Goal: Register for event/course

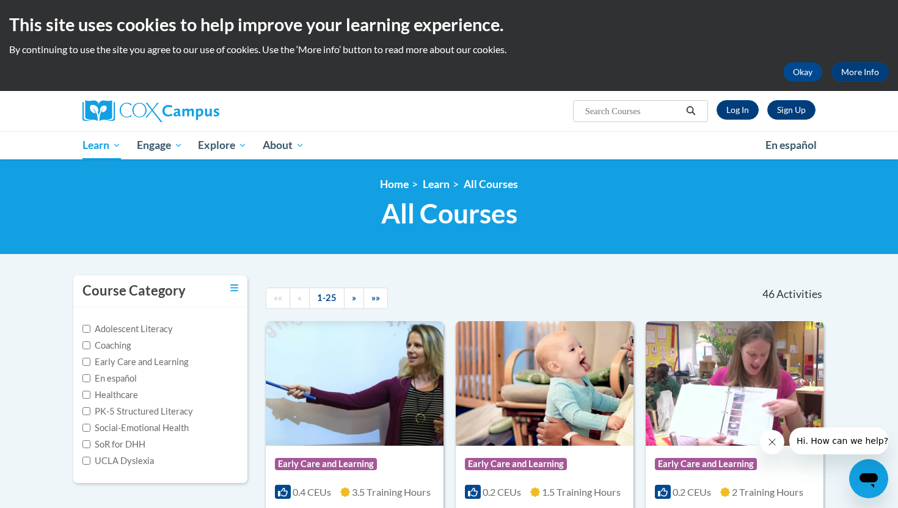
click at [453, 111] on input "Search..." at bounding box center [633, 111] width 98 height 15
type input "Talk with me baby"
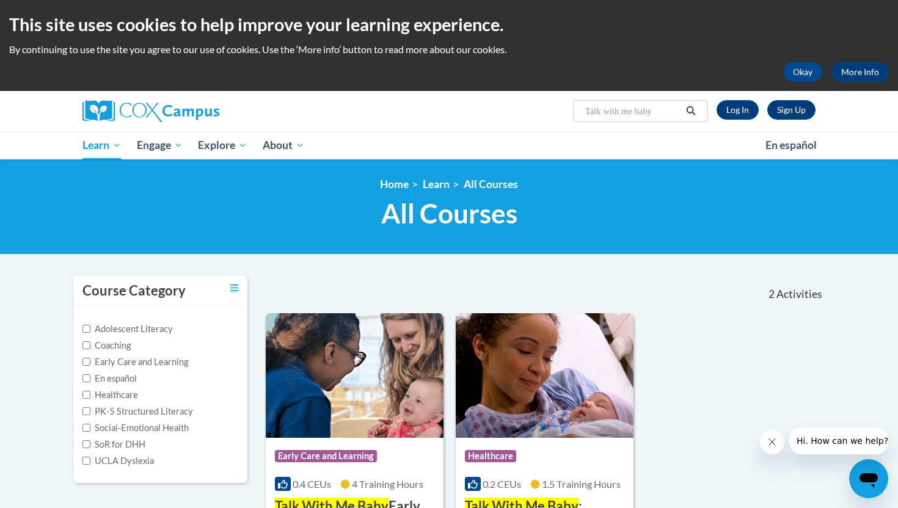
click at [613, 110] on input "Talk with me baby" at bounding box center [633, 111] width 98 height 15
click at [644, 111] on input "Talk with me baby" at bounding box center [633, 111] width 98 height 15
type input "Talk"
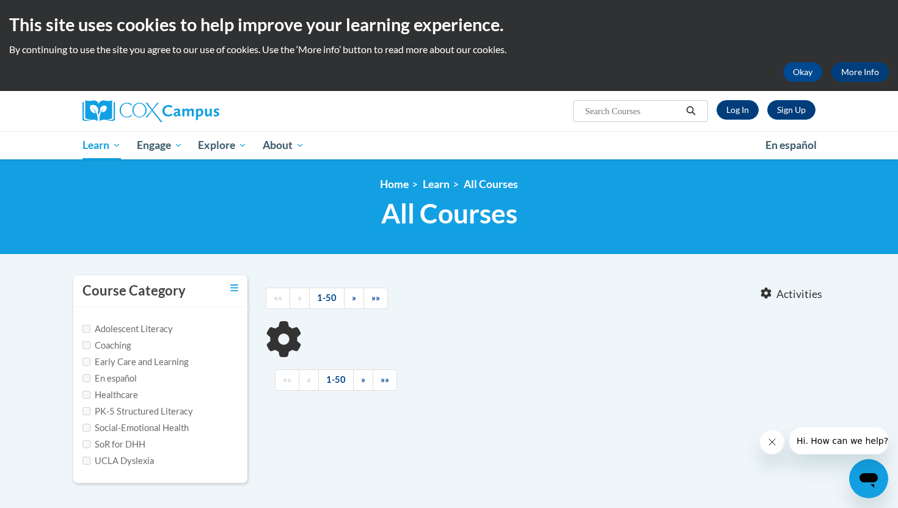
type input "Talk"
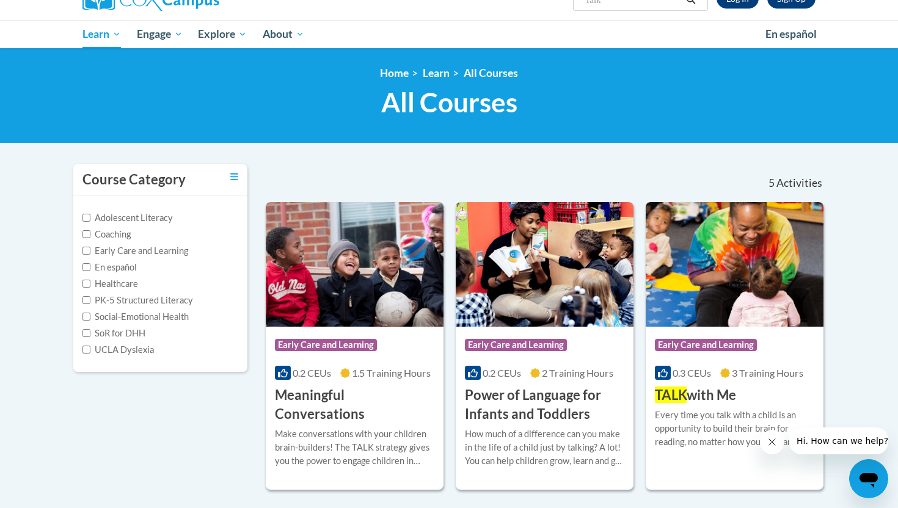
scroll to position [125, 0]
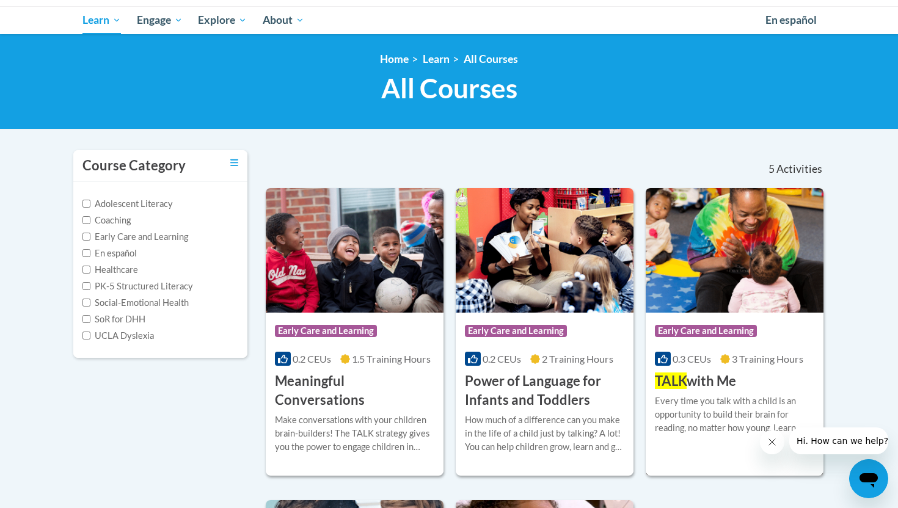
click at [693, 339] on span "Early Care and Learning" at bounding box center [707, 332] width 105 height 15
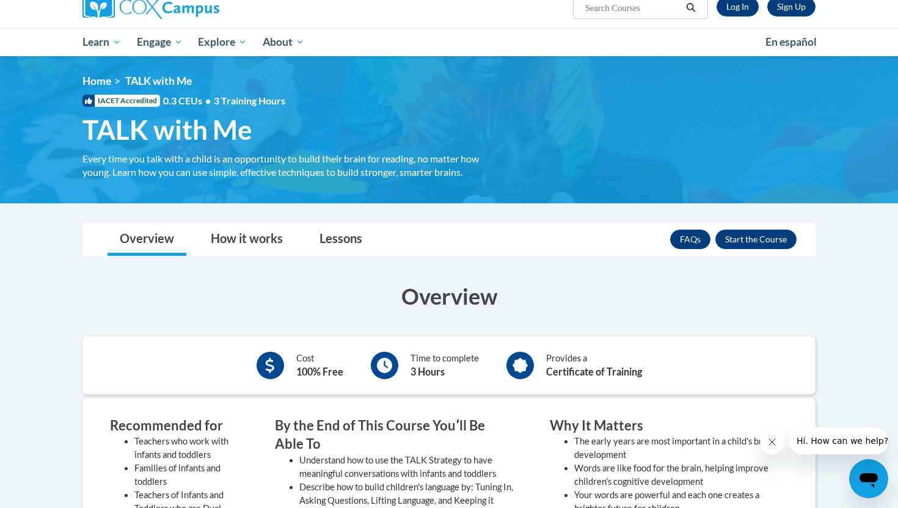
scroll to position [122, 0]
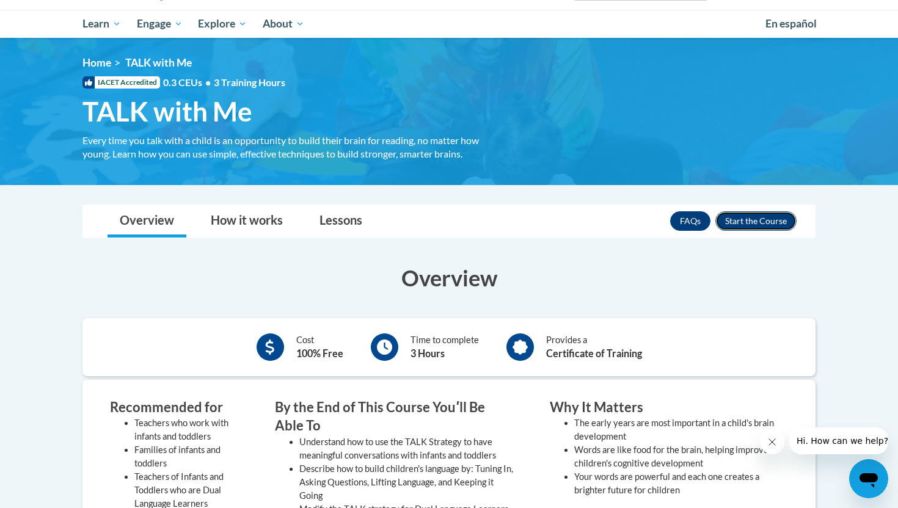
click at [762, 216] on button "Enroll" at bounding box center [755, 221] width 81 height 20
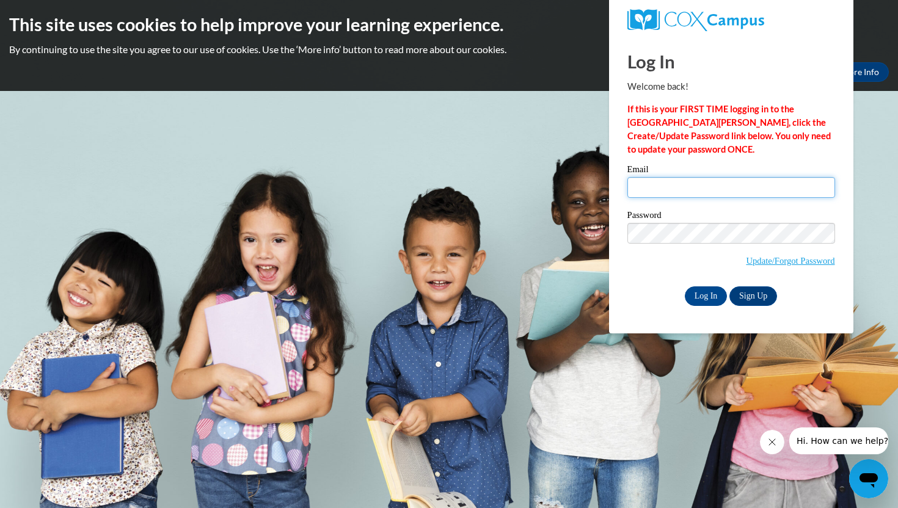
click at [727, 193] on input "Email" at bounding box center [731, 187] width 208 height 21
type input "hollypenta@gmail.com"
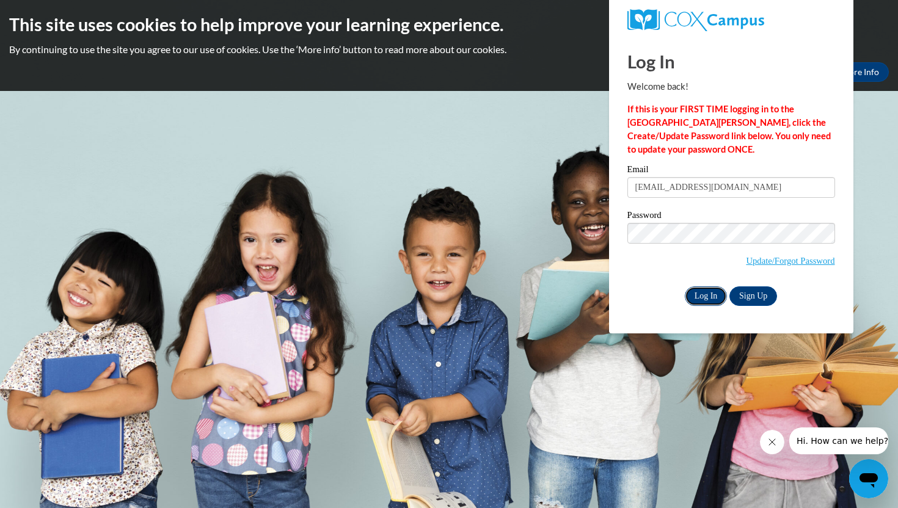
click at [713, 296] on input "Log In" at bounding box center [706, 296] width 43 height 20
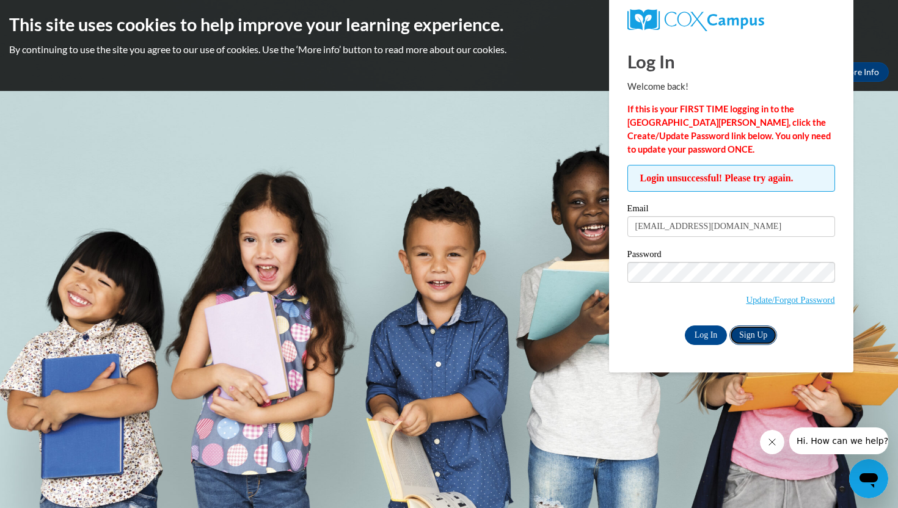
click at [751, 329] on link "Sign Up" at bounding box center [753, 336] width 48 height 20
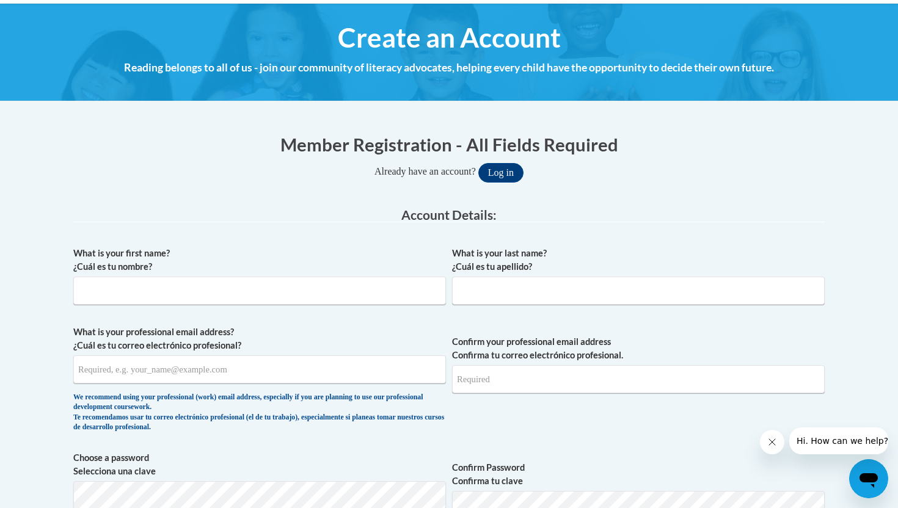
scroll to position [147, 0]
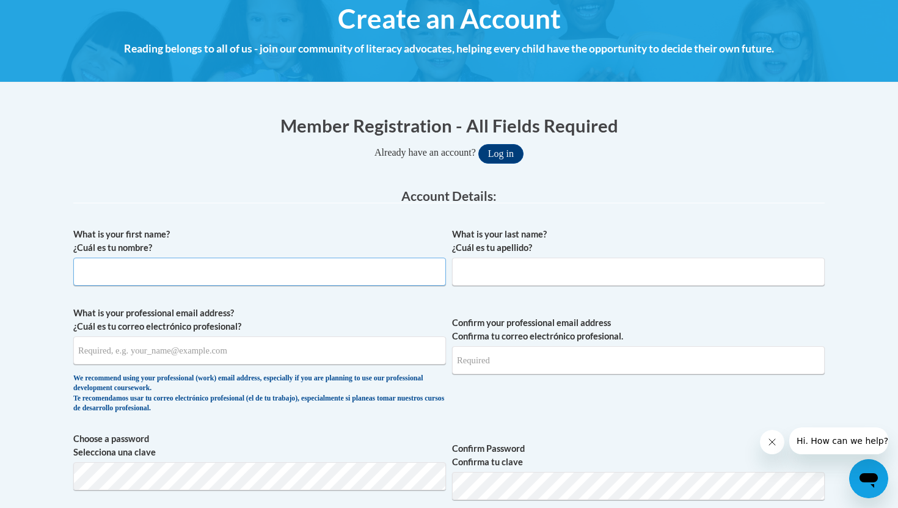
click at [366, 268] on input "What is your first name? ¿Cuál es tu nombre?" at bounding box center [259, 272] width 373 height 28
type input "[PERSON_NAME]"
click at [534, 260] on input "What is your last name? ¿Cuál es tu apellido?" at bounding box center [638, 272] width 373 height 28
click at [366, 348] on input "What is your professional email address? ¿Cuál es tu correo electrónico profesi…" at bounding box center [259, 351] width 373 height 28
click at [533, 266] on input "Pent" at bounding box center [638, 272] width 373 height 28
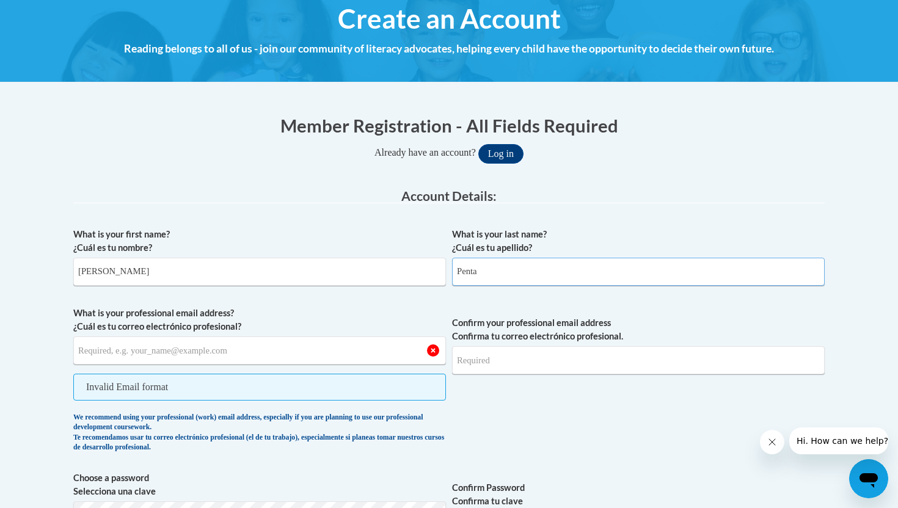
type input "Penta"
click at [252, 340] on input "What is your professional email address? ¿Cuál es tu correo electrónico profesi…" at bounding box center [259, 351] width 373 height 28
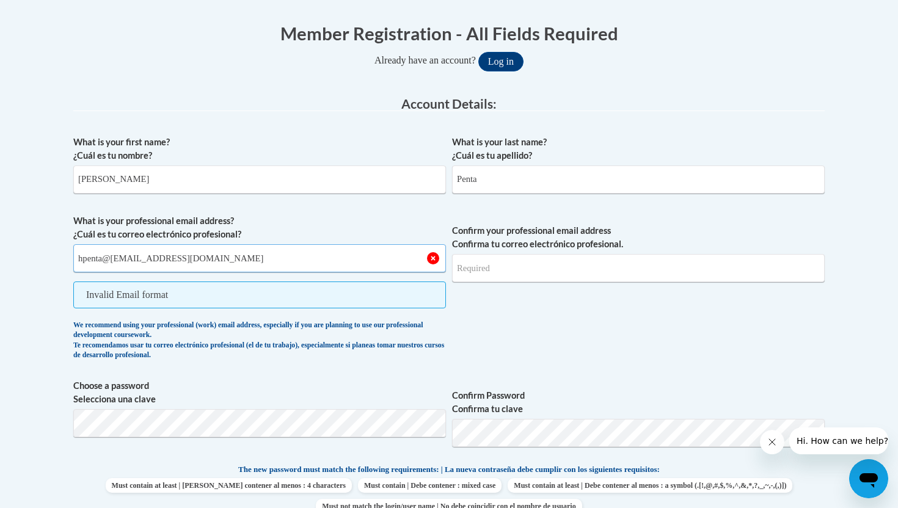
scroll to position [254, 0]
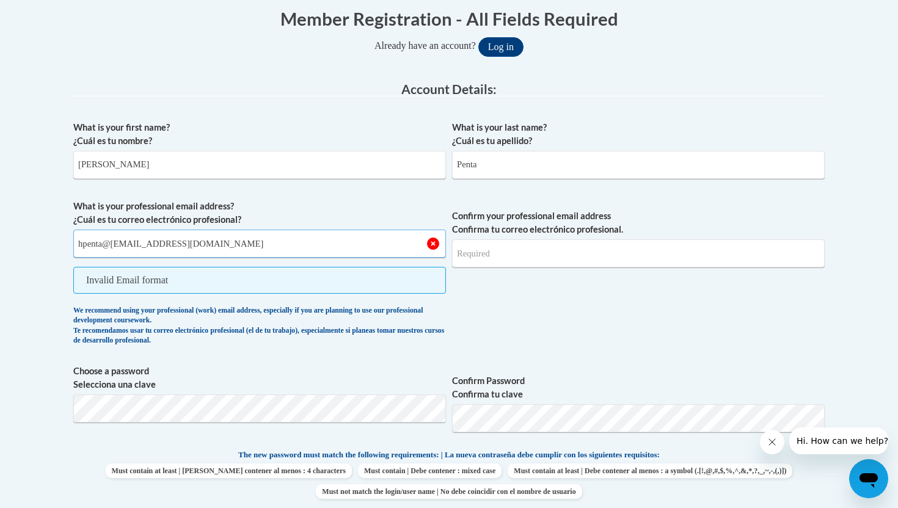
type input "hpenta@playtolearntherapies@gmail.com"
click at [517, 348] on span "Confirm your professional email address Confirma tu correo electrónico profesio…" at bounding box center [638, 276] width 373 height 152
click at [439, 241] on input "hpenta@playtolearntherapies@gmail.com" at bounding box center [259, 244] width 373 height 28
click at [450, 299] on span "What is your professional email address? ¿Cuál es tu correo electrónico profesi…" at bounding box center [448, 276] width 751 height 152
click at [614, 297] on span "Confirm your professional email address Confirma tu correo electrónico profesio…" at bounding box center [638, 276] width 373 height 152
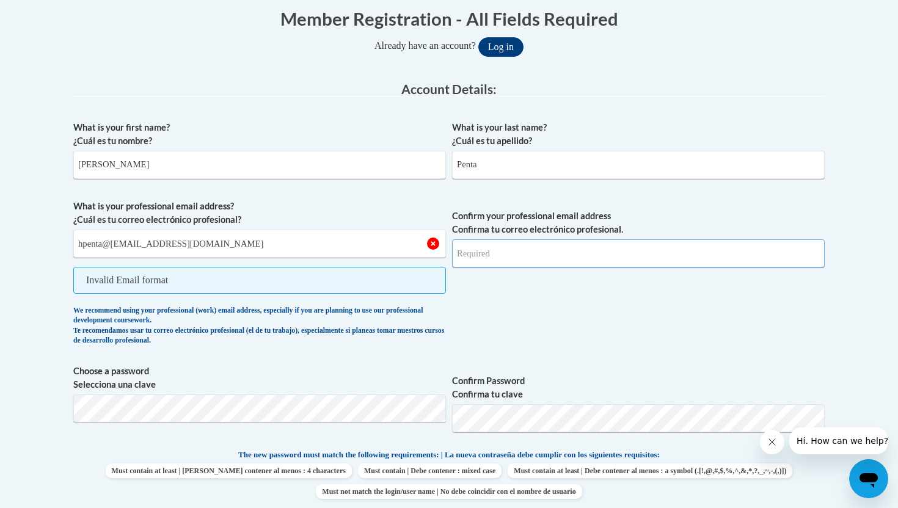
click at [580, 260] on input "Confirm your professional email address Confirma tu correo electrónico profesio…" at bounding box center [638, 253] width 373 height 28
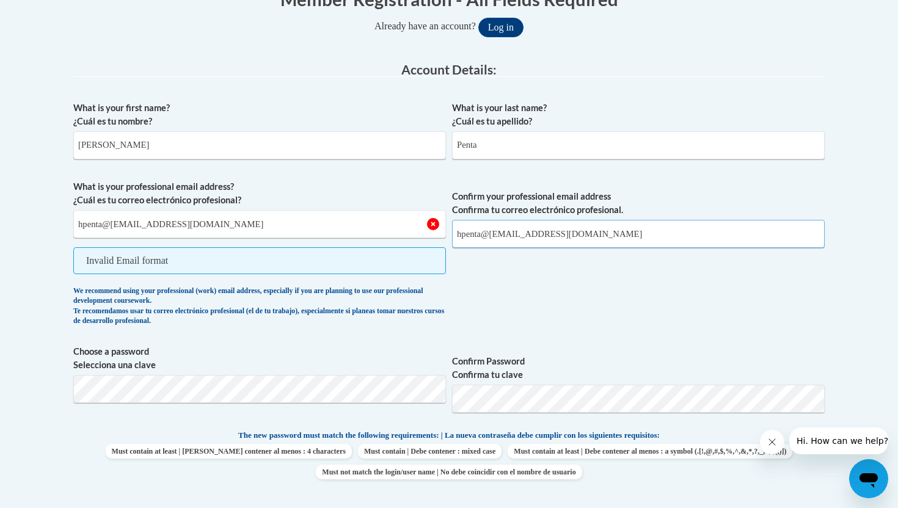
scroll to position [276, 0]
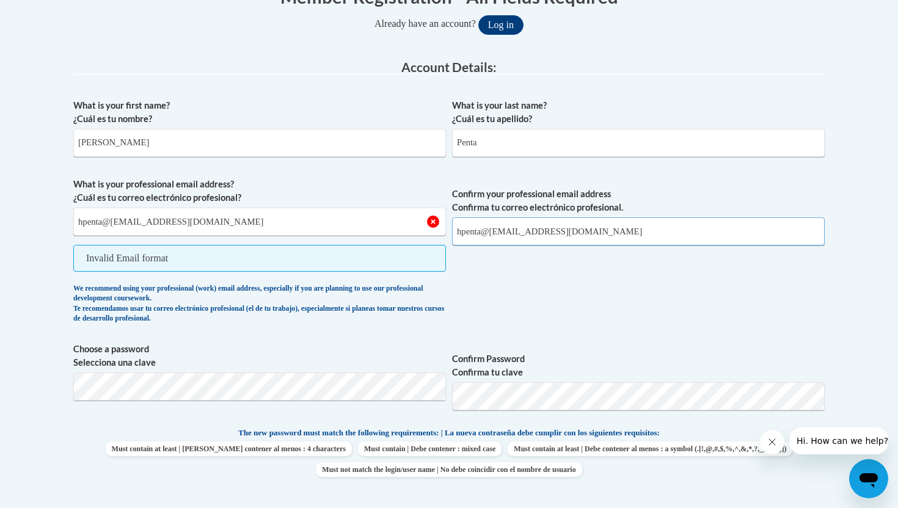
type input "hpenta@playtolearntherapies@gmail.com"
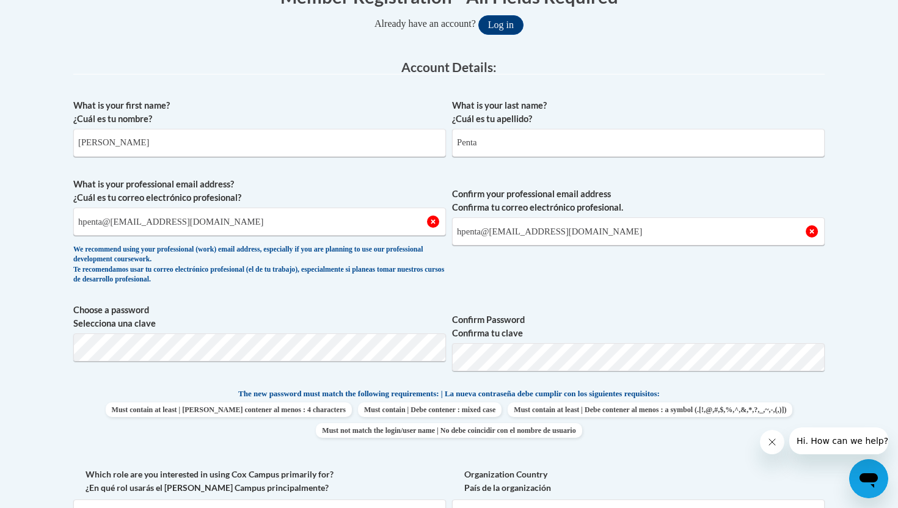
click at [533, 292] on div "What is your first name? ¿Cuál es tu nombre? Holly What is your last name? ¿Cuá…" at bounding box center [448, 371] width 751 height 557
click at [434, 232] on input "hpenta@playtolearntherapies@gmail.com" at bounding box center [259, 222] width 373 height 28
drag, startPoint x: 365, startPoint y: 224, endPoint x: 0, endPoint y: 213, distance: 364.8
click at [0, 213] on body "This site uses cookies to help improve your learning experience. By continuing …" at bounding box center [449, 463] width 898 height 1479
type input "hpenta@playtolearntherapies.com"
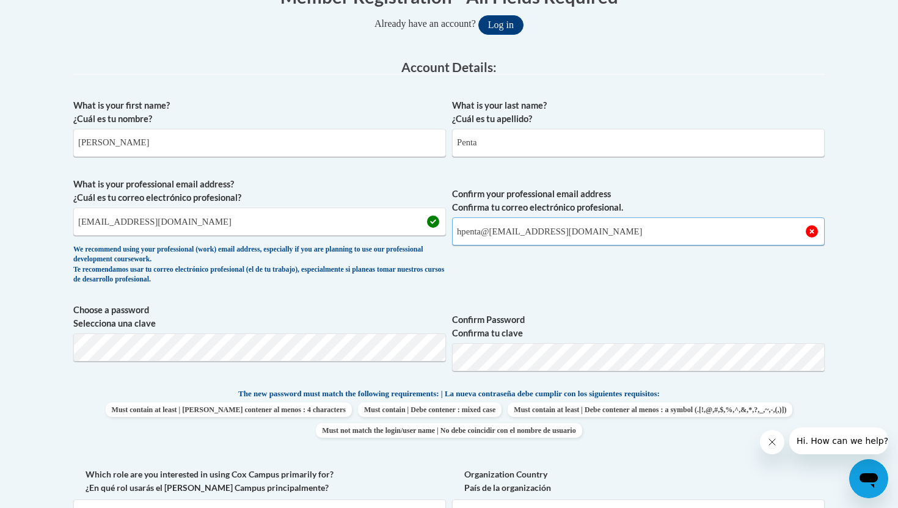
drag, startPoint x: 643, startPoint y: 232, endPoint x: 574, endPoint y: 232, distance: 69.0
click at [575, 232] on input "hpenta@playtolearntherapies@gmail.com" at bounding box center [638, 231] width 373 height 28
type input "hpenta@playtolearntherapies.com"
click at [638, 274] on span "Confirm your professional email address Confirma tu correo electrónico profesio…" at bounding box center [638, 234] width 373 height 113
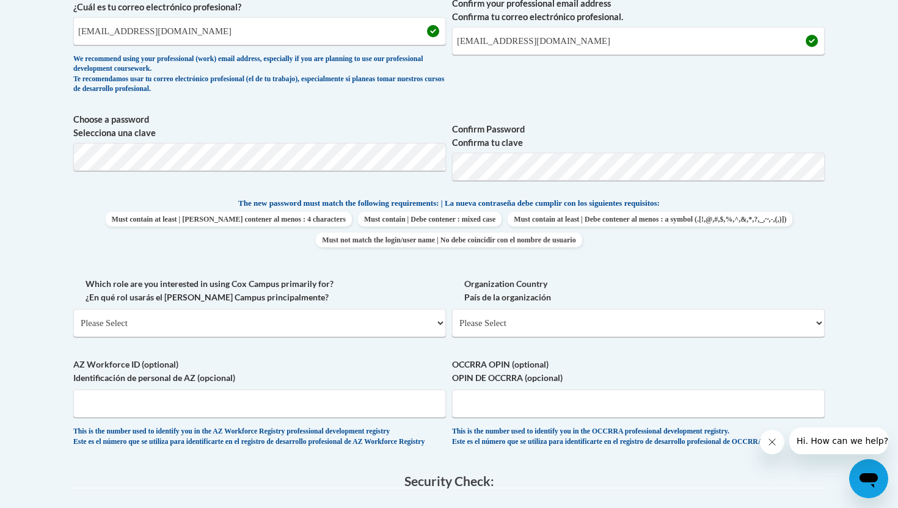
scroll to position [593, 0]
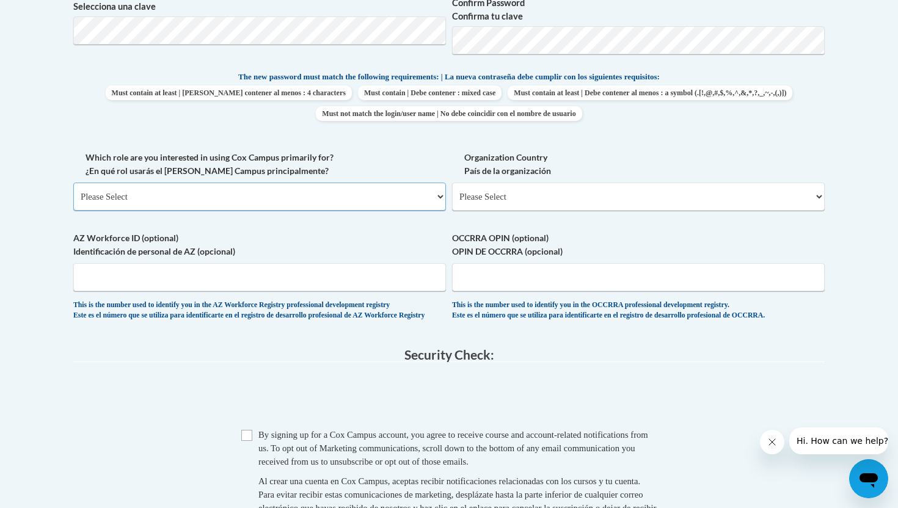
click at [315, 202] on select "Please Select College/University | Colegio/Universidad Community/Nonprofit Part…" at bounding box center [259, 197] width 373 height 28
select select "dc7172d6-9229-4d8e-ba4e-8a66fb6d7019"
click at [73, 183] on select "Please Select College/University | Colegio/Universidad Community/Nonprofit Part…" at bounding box center [259, 197] width 373 height 28
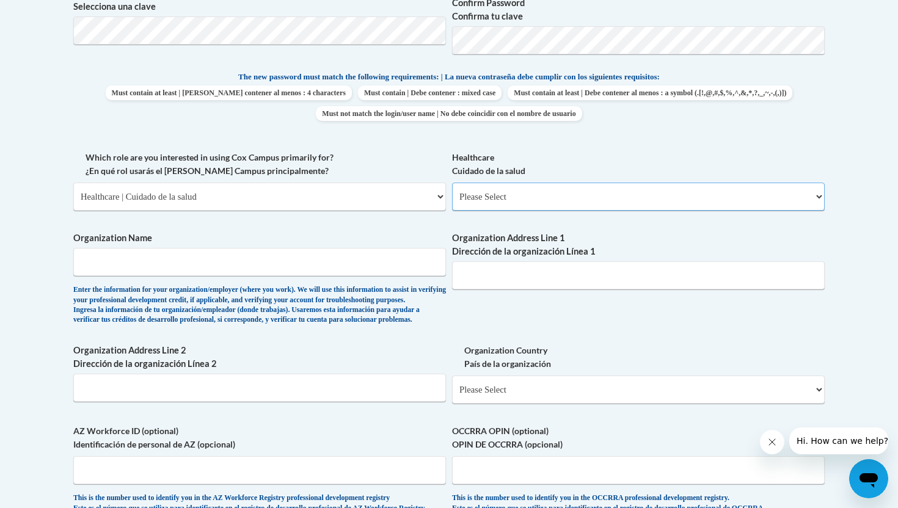
click at [463, 198] on select "Please Select Clinical Education | Educación clinica Executive Leadership | Líd…" at bounding box center [638, 197] width 373 height 28
select select "201ed37f-8d8d-4a60-b3ab-02ba357786a1"
click at [452, 183] on select "Please Select Clinical Education | Educación clinica Executive Leadership | Líd…" at bounding box center [638, 197] width 373 height 28
click at [381, 269] on input "Organization Name" at bounding box center [259, 262] width 373 height 28
click at [139, 271] on input "Play to Learn THerapies" at bounding box center [259, 262] width 373 height 28
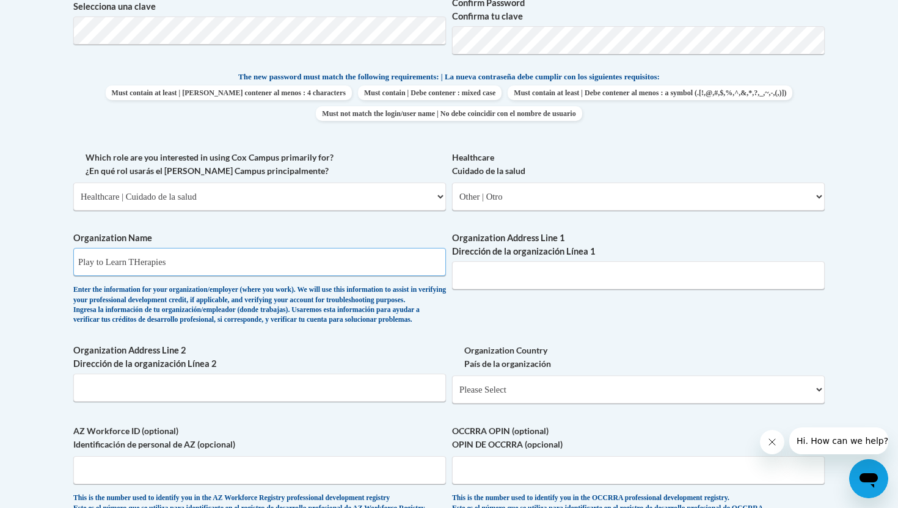
click at [141, 268] on input "Play to Learn THerapies" at bounding box center [259, 262] width 373 height 28
type input "Play to Learn Therapies"
click at [500, 273] on input "Organization Address Line 1 Dirección de la organización Línea 1" at bounding box center [638, 275] width 373 height 28
click at [377, 368] on label "Organization Address Line 2 Dirección de la organización Línea 2" at bounding box center [259, 357] width 373 height 27
click at [377, 374] on input "Organization Address Line 2 Dirección de la organización Línea 2" at bounding box center [259, 388] width 373 height 28
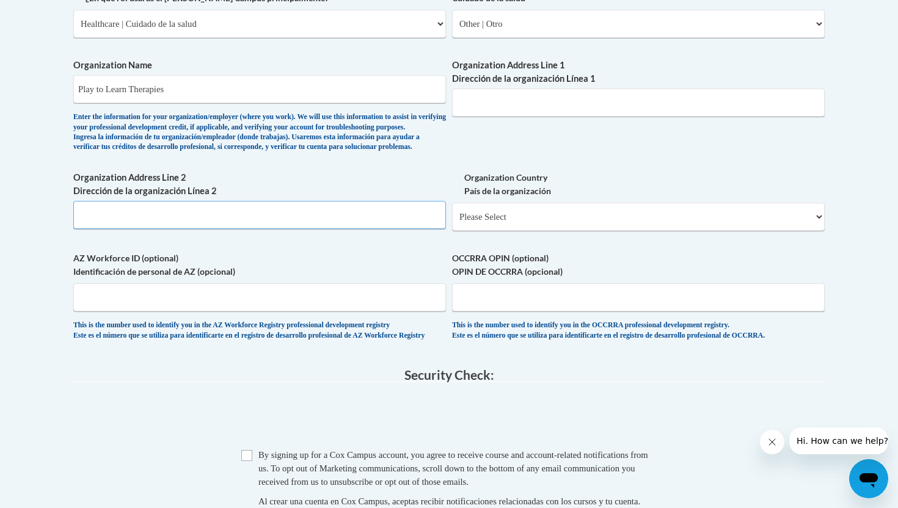
scroll to position [768, 0]
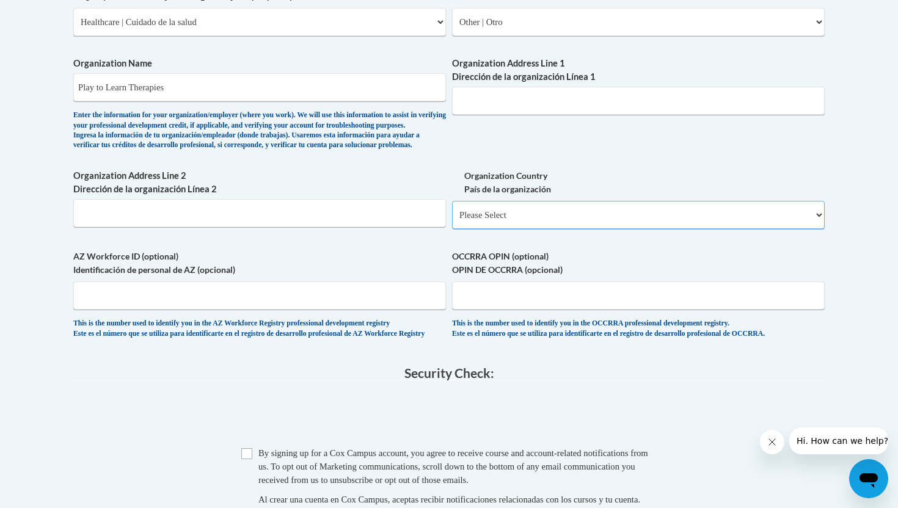
click at [497, 229] on select "Please Select United States | Estados Unidos Outside of the United States | Fue…" at bounding box center [638, 215] width 373 height 28
click at [452, 221] on select "Please Select United States | Estados Unidos Outside of the United States | Fue…" at bounding box center [638, 215] width 373 height 28
click at [496, 229] on select "Please Select United States | Estados Unidos Outside of the United States | Fue…" at bounding box center [638, 215] width 373 height 28
select select "ad49bcad-a171-4b2e-b99c-48b446064914"
click at [452, 221] on select "Please Select United States | Estados Unidos Outside of the United States | Fue…" at bounding box center [638, 215] width 373 height 28
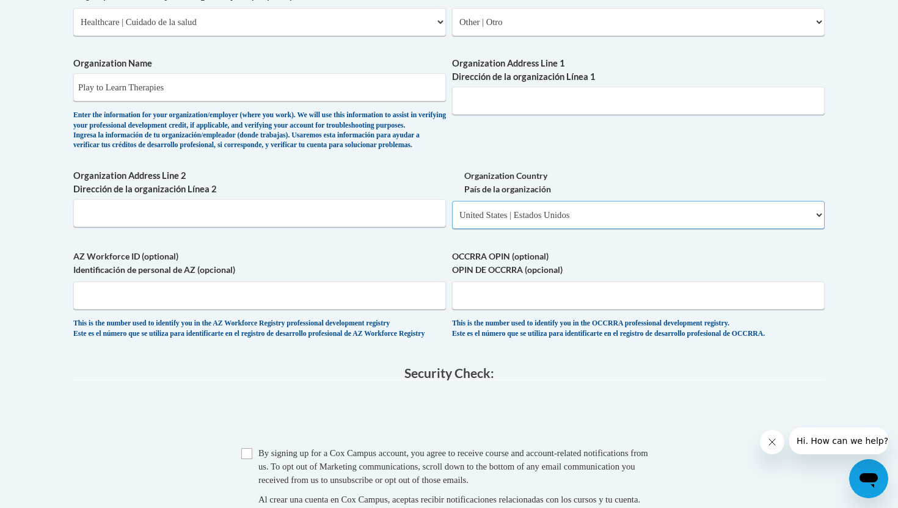
select select
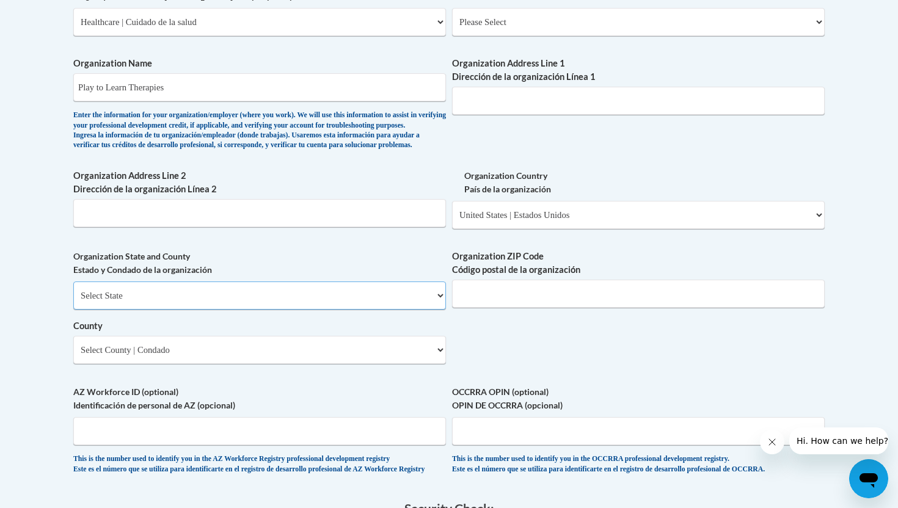
click at [378, 310] on select "Select State Alabama Alaska Arizona Arkansas California Colorado Connecticut De…" at bounding box center [259, 296] width 373 height 28
select select "Colorado"
click at [73, 302] on select "Select State Alabama Alaska Arizona Arkansas California Colorado Connecticut De…" at bounding box center [259, 296] width 373 height 28
click at [507, 317] on div "Organization ZIP Code Código postal de la organización" at bounding box center [638, 283] width 373 height 67
click at [504, 308] on input "Organization ZIP Code Código postal de la organización" at bounding box center [638, 294] width 373 height 28
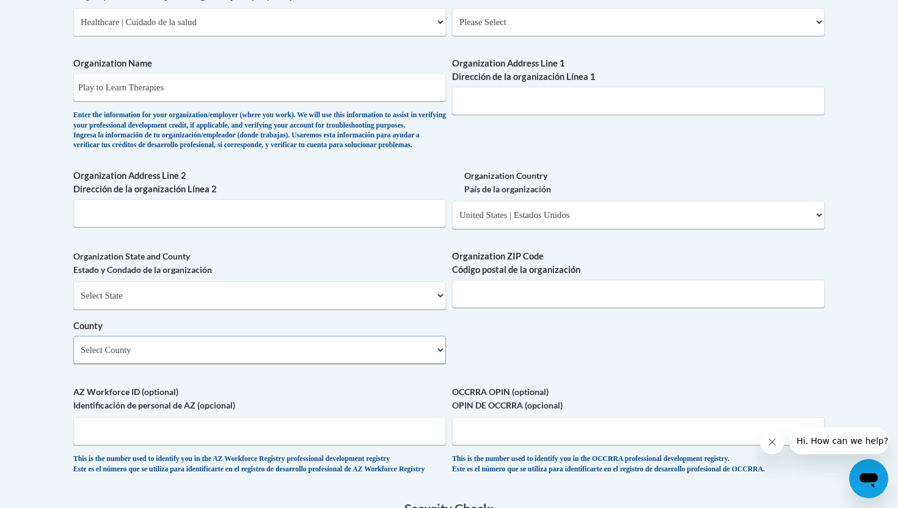
click at [369, 363] on select "Select County Adams Alamosa Arapahoe Archuleta Baca Bent Boulder Broomfield Cha…" at bounding box center [259, 350] width 373 height 28
click at [580, 97] on input "Organization Address Line 1 Dirección de la organización Línea 1" at bounding box center [638, 101] width 373 height 28
paste input "1961 Dayton Street, Aurora, CO 80010"
drag, startPoint x: 534, startPoint y: 104, endPoint x: 607, endPoint y: 104, distance: 73.3
click at [607, 104] on input "1961 Dayton Street, Aurora, CO 80010" at bounding box center [638, 101] width 373 height 28
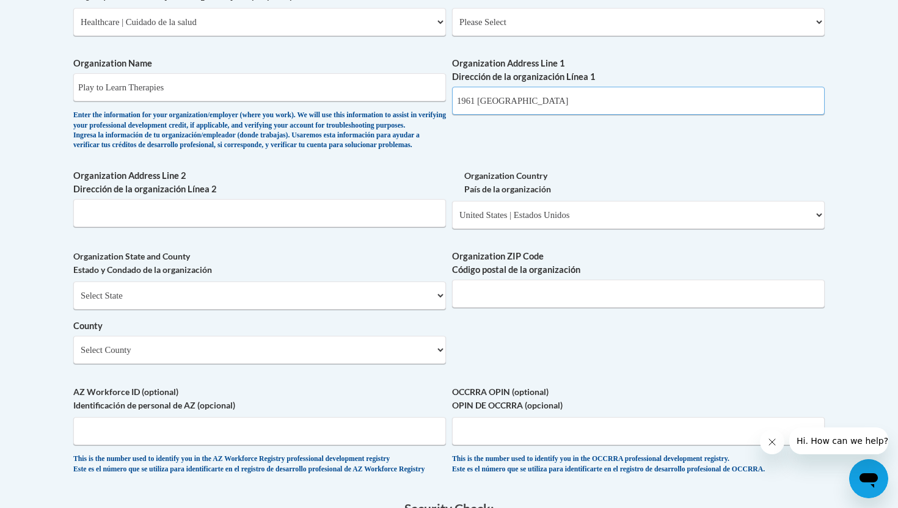
type input "1961 Dayton Street"
click at [469, 308] on input "Organization ZIP Code Código postal de la organización" at bounding box center [638, 294] width 373 height 28
paste input "1961 Dayton Street, Aurora, CO 80010"
drag, startPoint x: 585, startPoint y: 315, endPoint x: 364, endPoint y: 307, distance: 221.3
click at [364, 307] on div "What is your first name? ¿Cuál es tu nombre? Holly What is your last name? ¿Cuá…" at bounding box center [448, 44] width 751 height 886
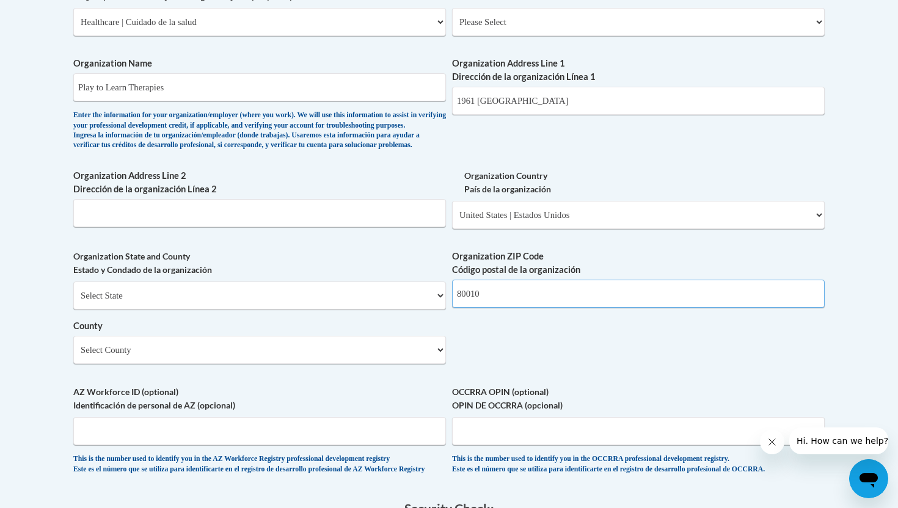
type input "80010"
click at [342, 227] on input "Organization Address Line 2 Dirección de la organización Línea 2" at bounding box center [259, 213] width 373 height 28
click at [300, 260] on div "What is your first name? ¿Cuál es tu nombre? Holly What is your last name? ¿Cuá…" at bounding box center [448, 44] width 751 height 886
click at [288, 364] on select "Select County Adams Alamosa Arapahoe Archuleta Baca Bent Boulder Broomfield Cha…" at bounding box center [259, 350] width 373 height 28
click at [390, 227] on input "Organization Address Line 2 Dirección de la organización Línea 2" at bounding box center [259, 213] width 373 height 28
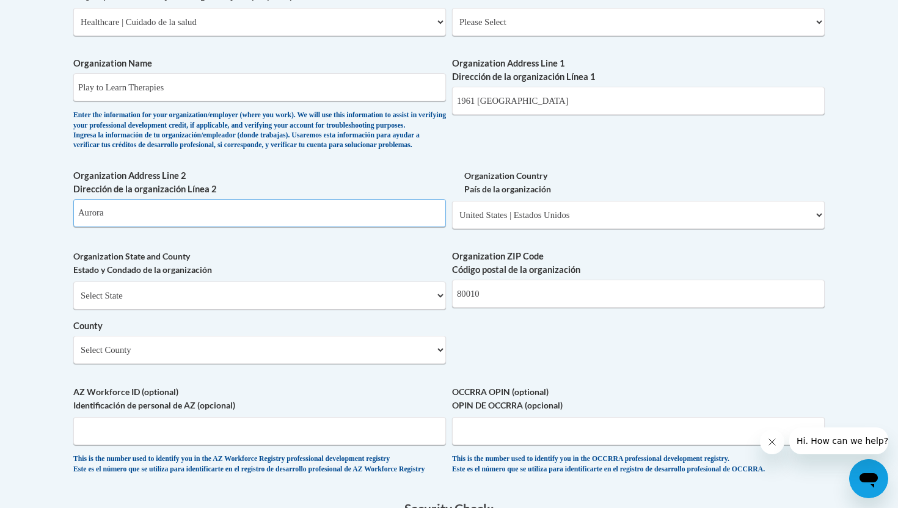
type input "Aurora"
click at [431, 277] on label "Organization State and County Estado y Condado de la organización" at bounding box center [259, 263] width 373 height 27
click at [213, 216] on span "Organization Address Line 2 Dirección de la organización Línea 2 Aurora" at bounding box center [259, 198] width 373 height 58
click at [203, 364] on select "Select County Adams Alamosa Arapahoe Archuleta Baca Bent Boulder Broomfield Cha…" at bounding box center [259, 350] width 373 height 28
select select "Adams"
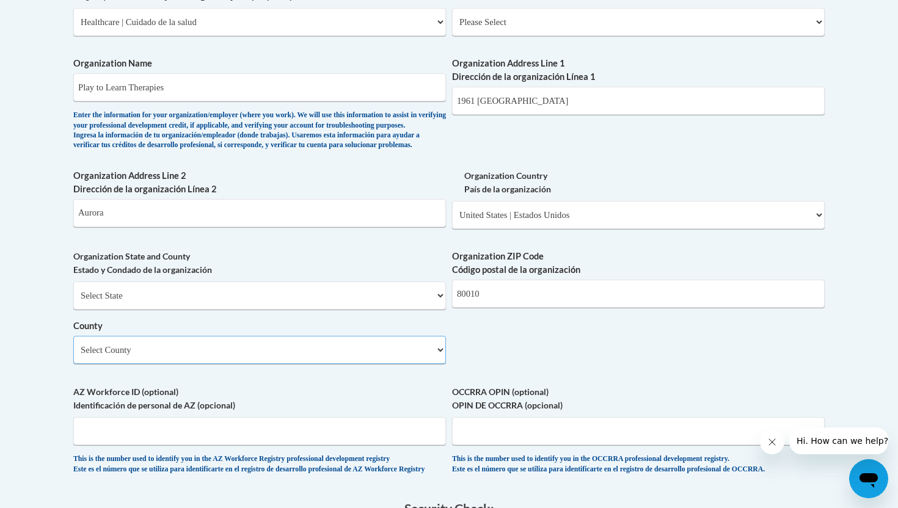
click at [73, 356] on select "Select County Adams Alamosa Arapahoe Archuleta Baca Bent Boulder Broomfield Cha…" at bounding box center [259, 350] width 373 height 28
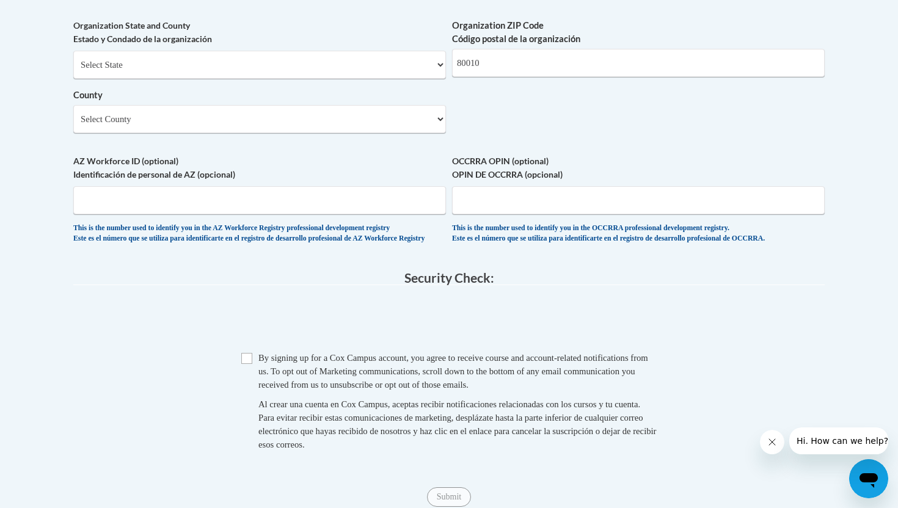
scroll to position [1001, 0]
click at [238, 393] on div "Checkbox By signing up for a Cox Campus account, you agree to receive course an…" at bounding box center [448, 405] width 751 height 112
click at [247, 362] on input "Checkbox" at bounding box center [246, 356] width 11 height 11
checkbox input "true"
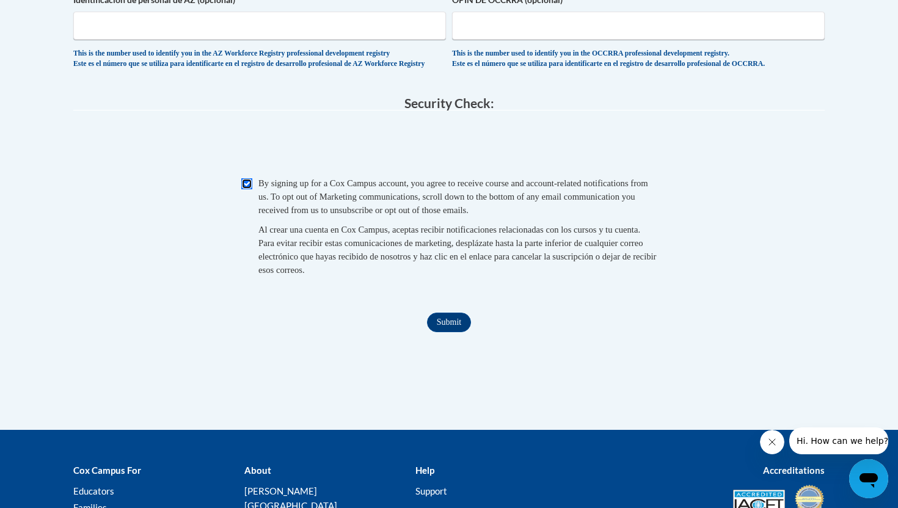
scroll to position [1190, 0]
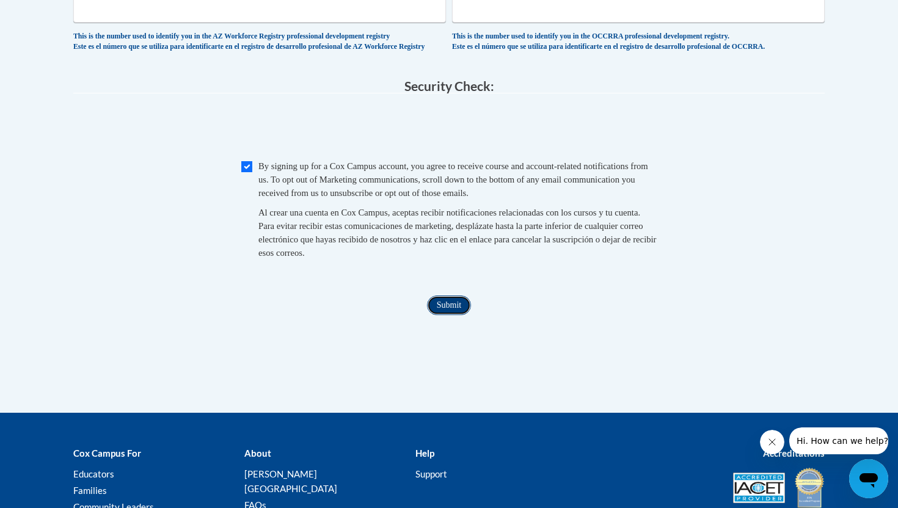
click at [436, 315] on input "Submit" at bounding box center [449, 306] width 44 height 20
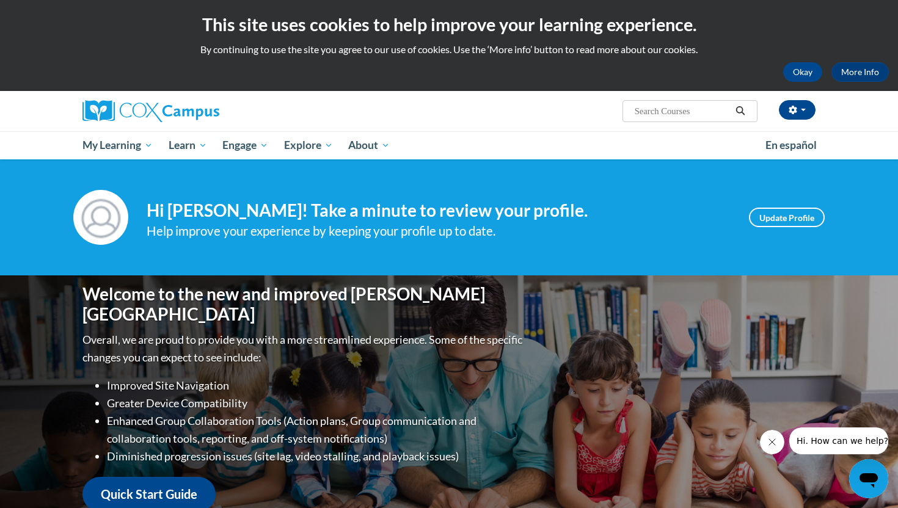
click at [673, 118] on span "Search Search..." at bounding box center [689, 111] width 135 height 22
click at [669, 114] on input "Search..." at bounding box center [682, 111] width 98 height 15
type input "Talk To"
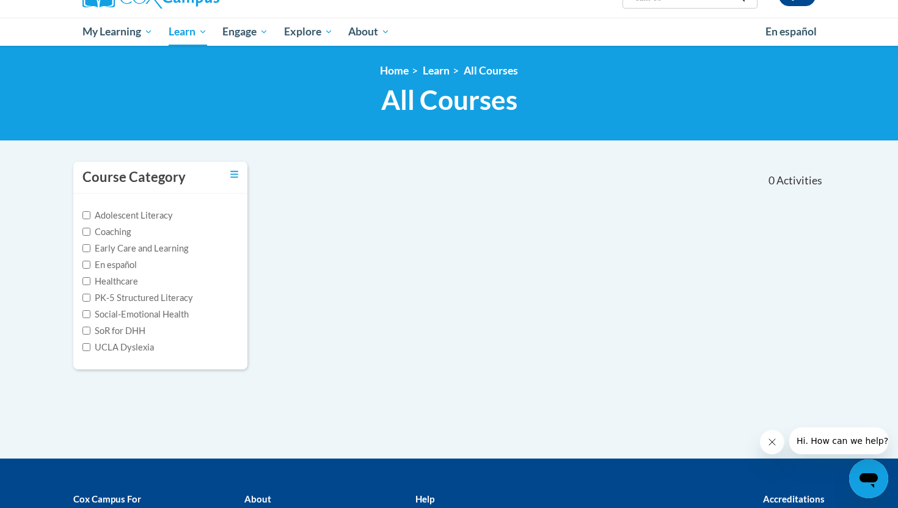
scroll to position [62, 0]
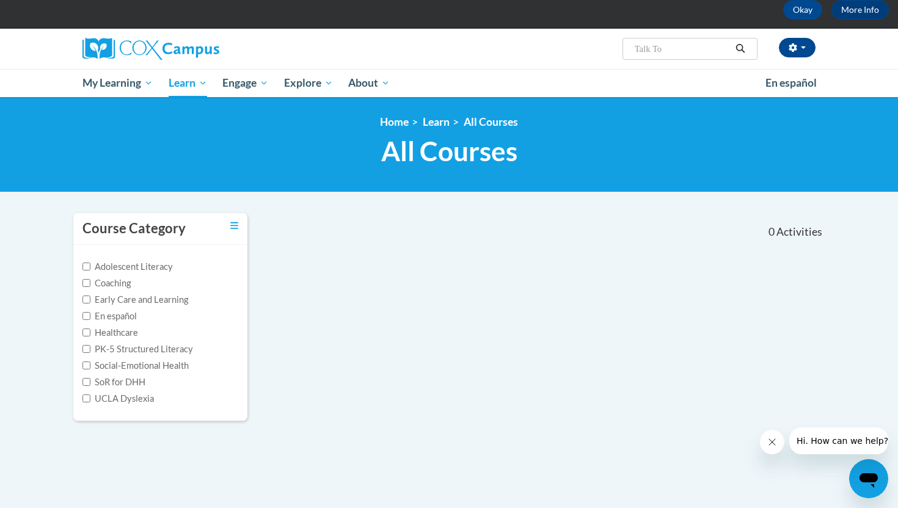
click at [695, 53] on input "Talk To" at bounding box center [682, 49] width 98 height 15
type input "Talk"
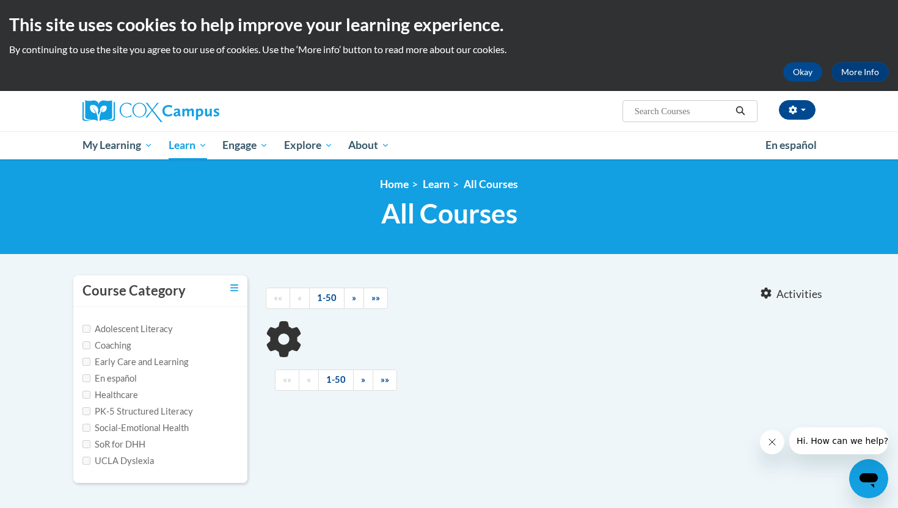
type input "Talk"
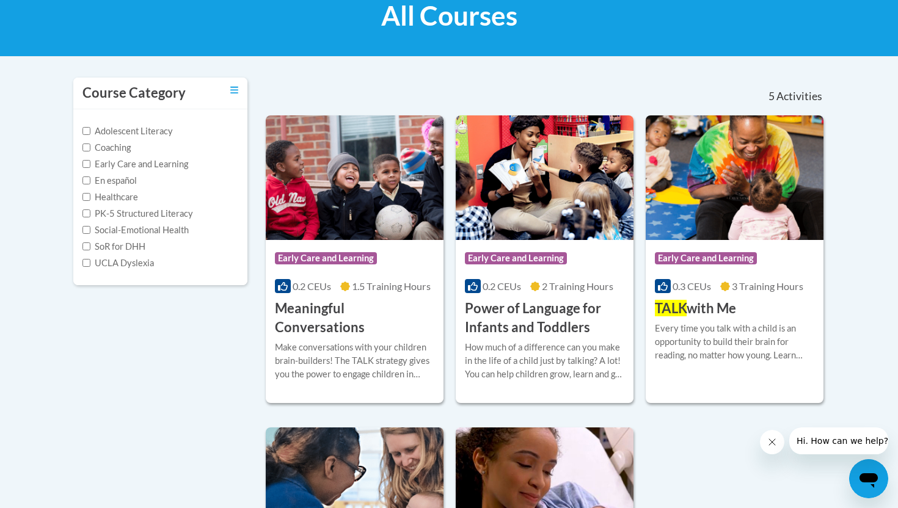
scroll to position [201, 0]
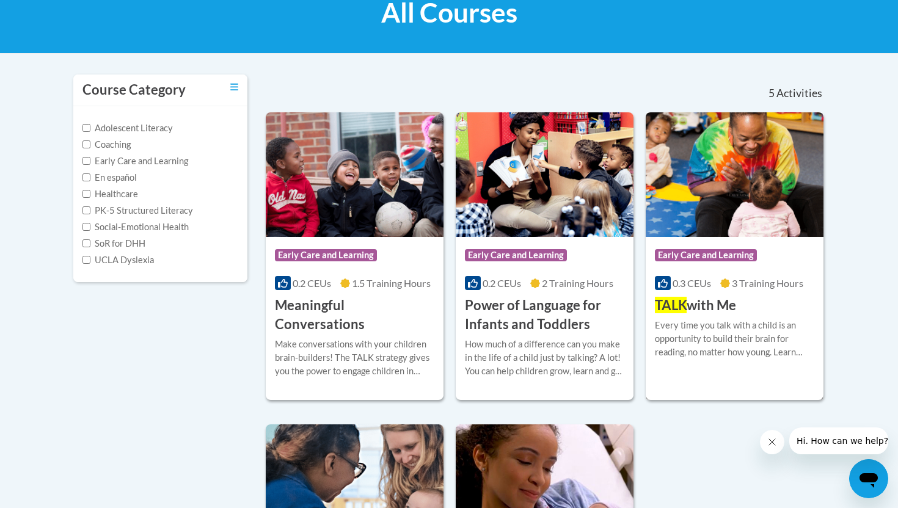
click at [739, 329] on div "Every time you talk with a child is an opportunity to build their brain for rea…" at bounding box center [734, 339] width 159 height 40
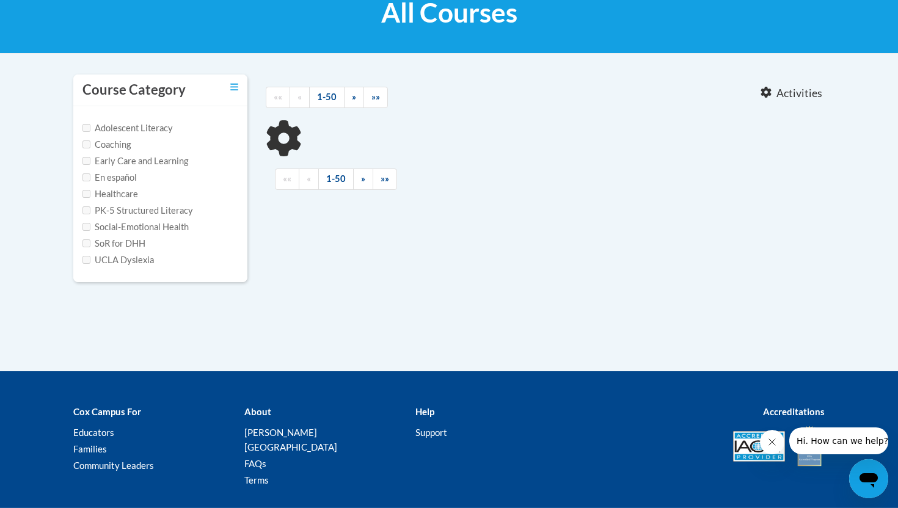
type input "Talk"
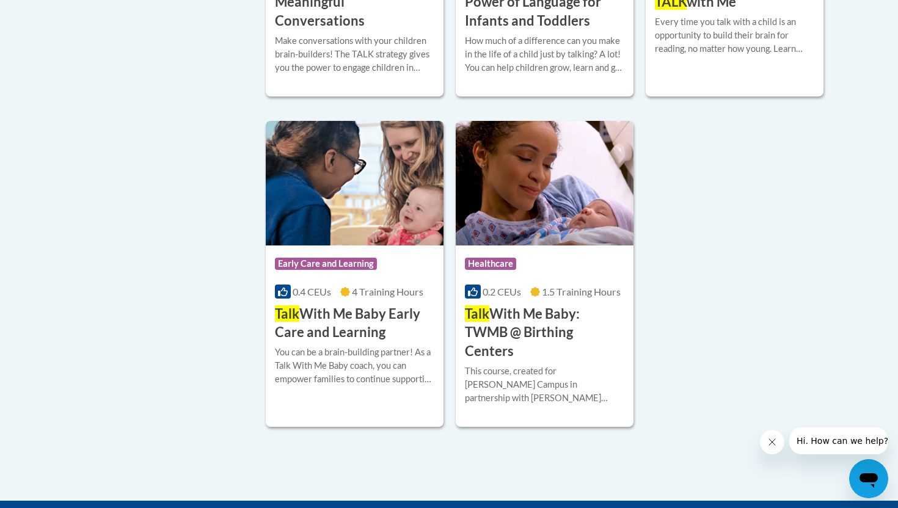
scroll to position [505, 0]
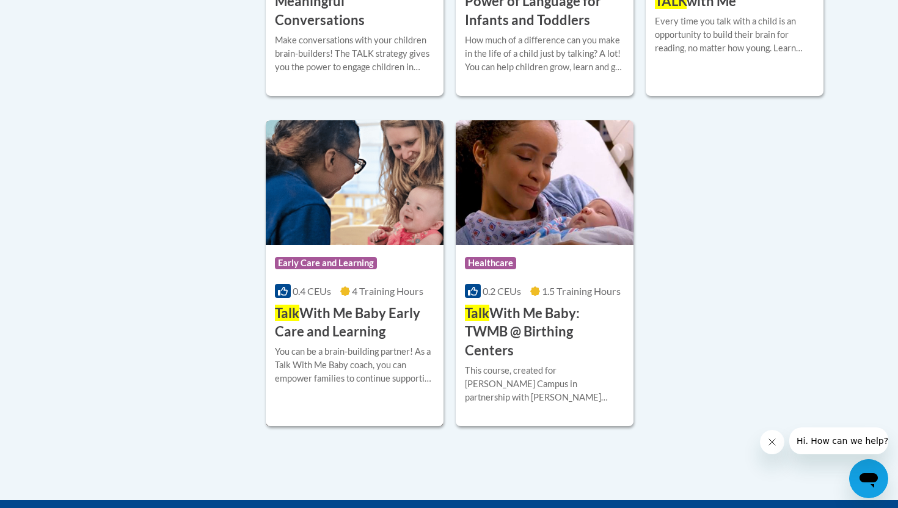
click at [416, 310] on h3 "Talk With Me Baby Early Care and Learning" at bounding box center [354, 323] width 159 height 38
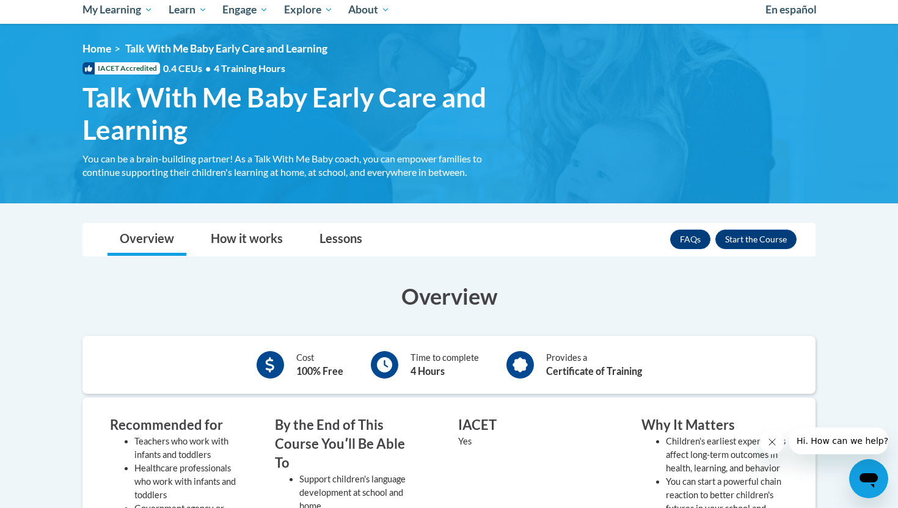
scroll to position [151, 0]
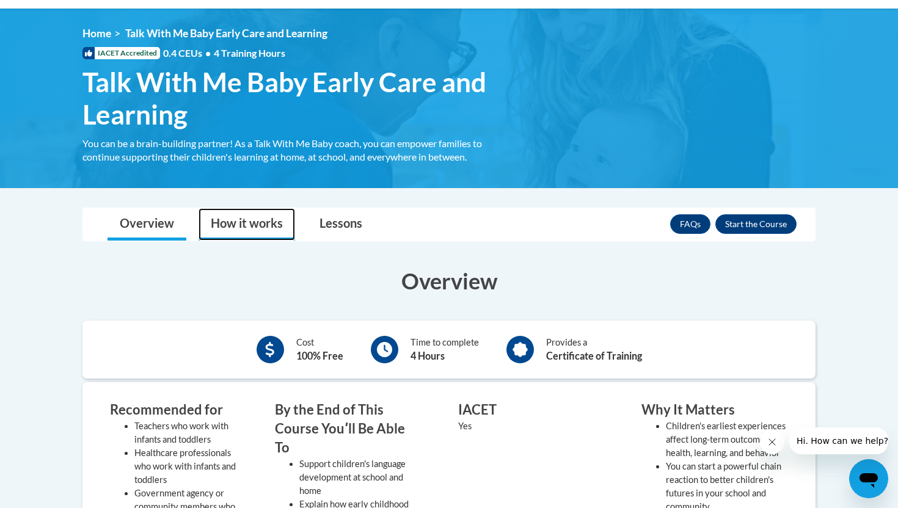
click at [249, 236] on link "How it works" at bounding box center [247, 224] width 97 height 32
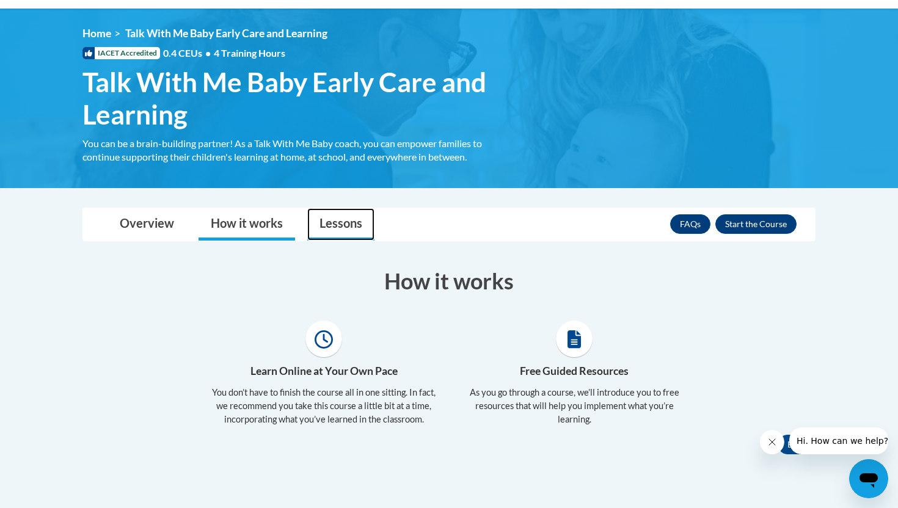
click at [359, 221] on link "Lessons" at bounding box center [340, 224] width 67 height 32
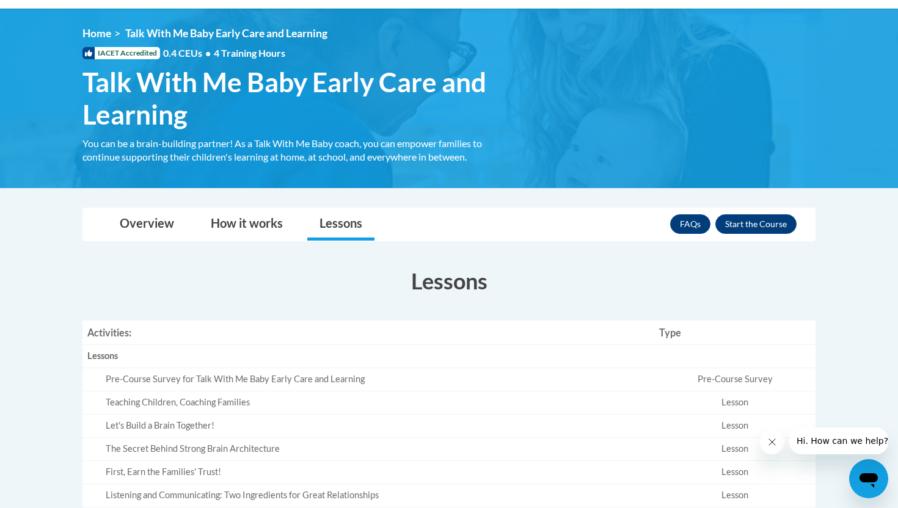
click at [704, 289] on h3 "Lessons" at bounding box center [448, 281] width 733 height 31
click at [749, 225] on button "Enroll" at bounding box center [755, 224] width 81 height 20
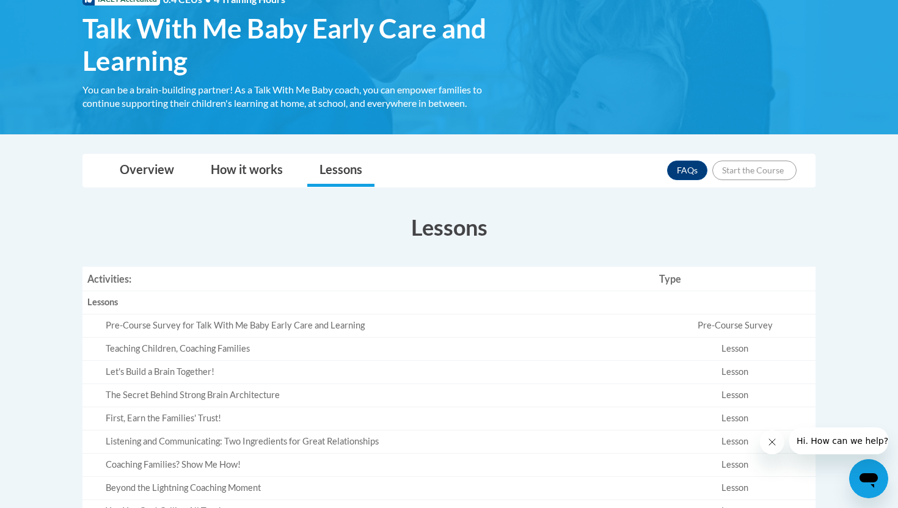
scroll to position [249, 0]
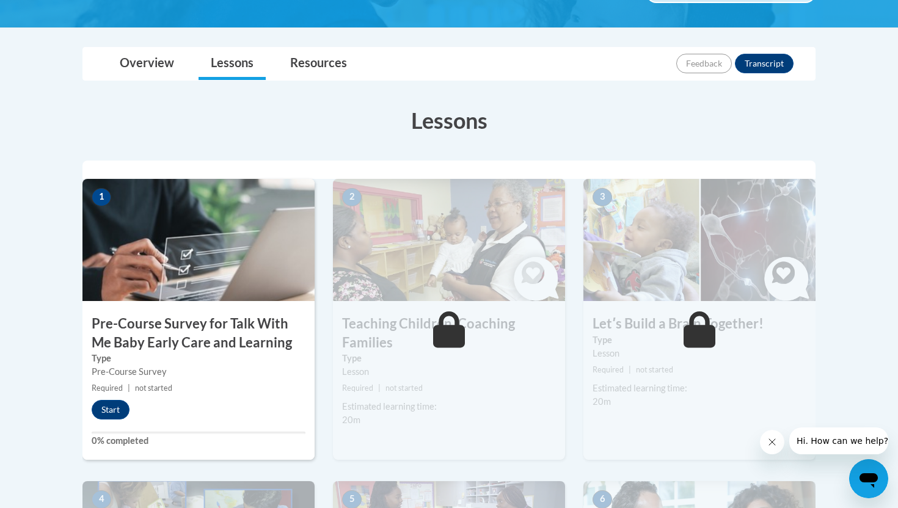
scroll to position [253, 0]
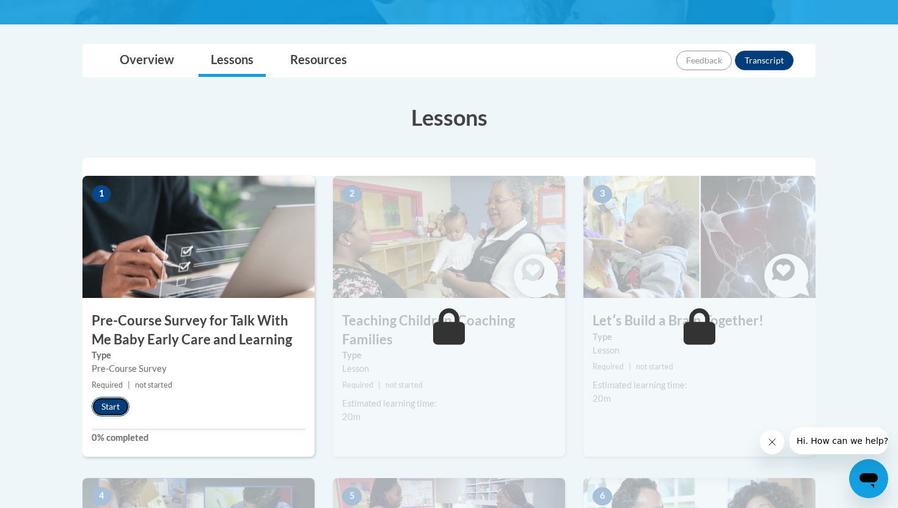
click at [121, 407] on button "Start" at bounding box center [111, 407] width 38 height 20
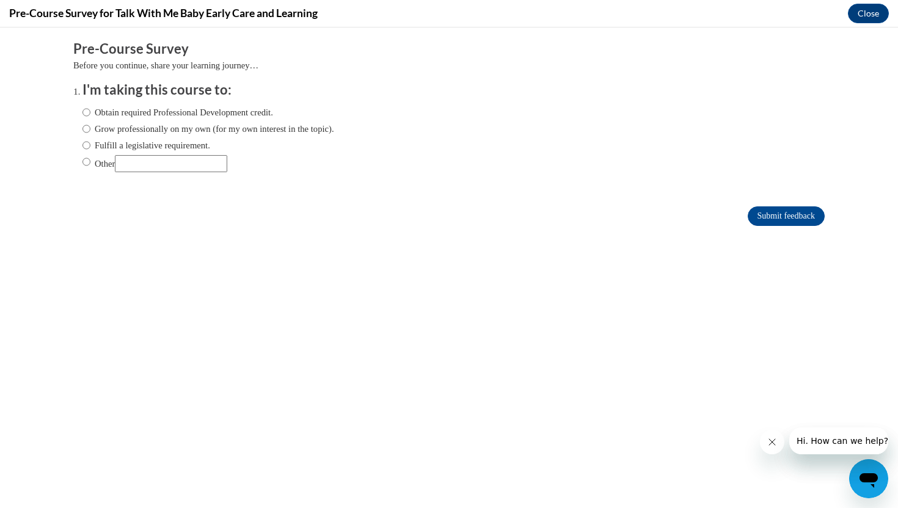
scroll to position [0, 0]
click at [245, 130] on label "Grow professionally on my own (for my own interest in the topic)." at bounding box center [208, 128] width 252 height 13
click at [90, 130] on input "Grow professionally on my own (for my own interest in the topic)." at bounding box center [86, 128] width 8 height 13
radio input "true"
click at [768, 211] on input "Submit feedback" at bounding box center [786, 216] width 77 height 20
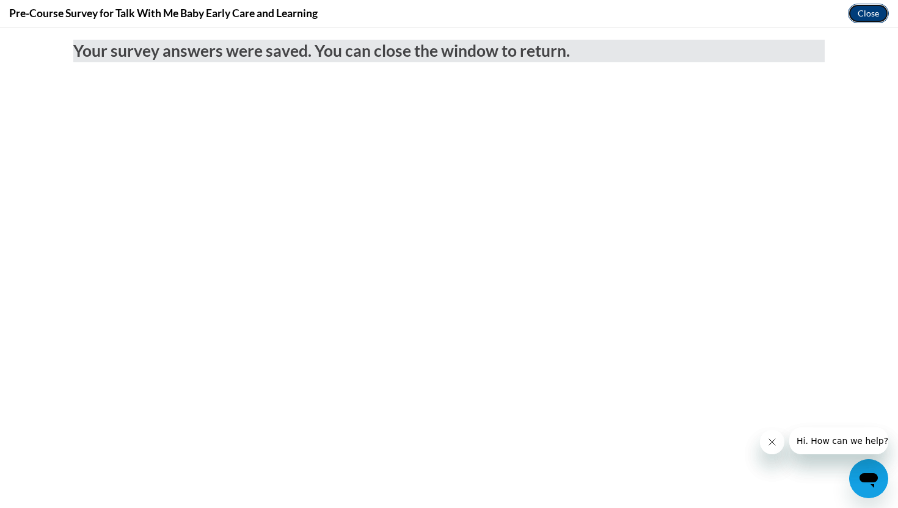
click at [880, 6] on button "Close" at bounding box center [868, 14] width 41 height 20
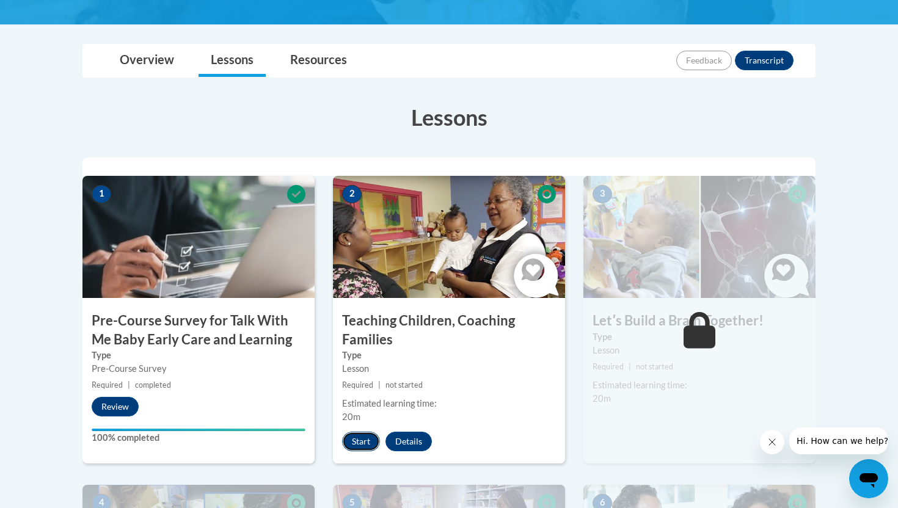
click at [351, 443] on button "Start" at bounding box center [361, 442] width 38 height 20
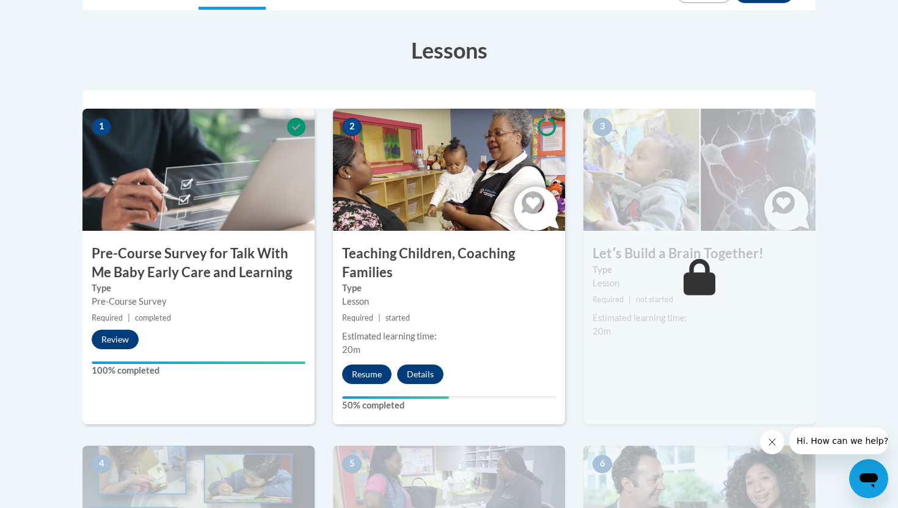
scroll to position [321, 0]
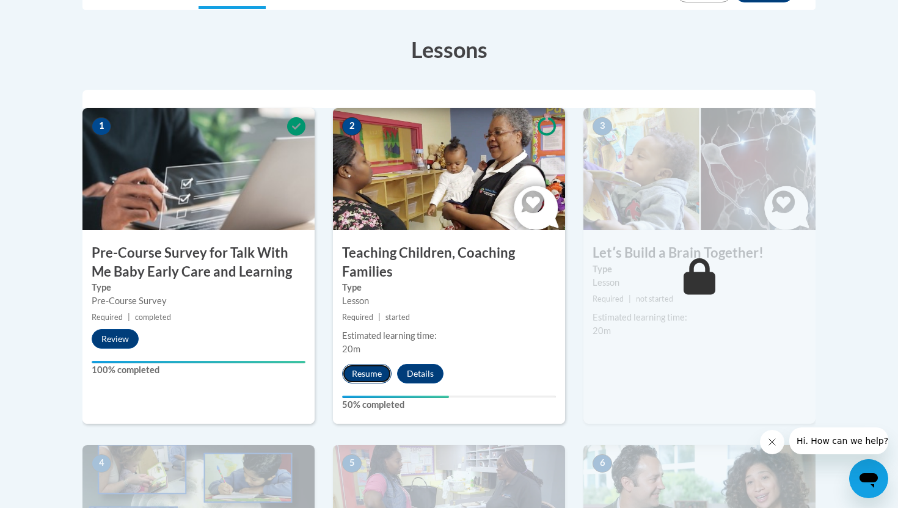
click at [364, 380] on button "Resume" at bounding box center [366, 374] width 49 height 20
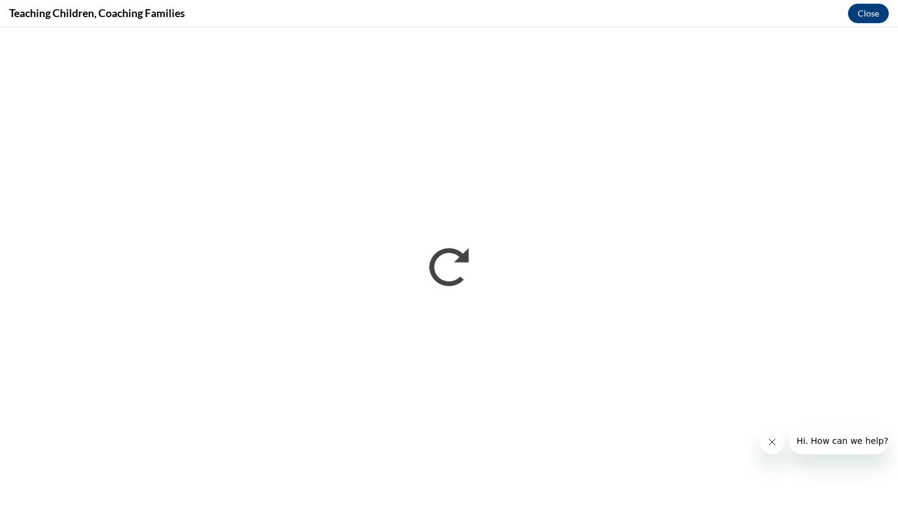
scroll to position [0, 0]
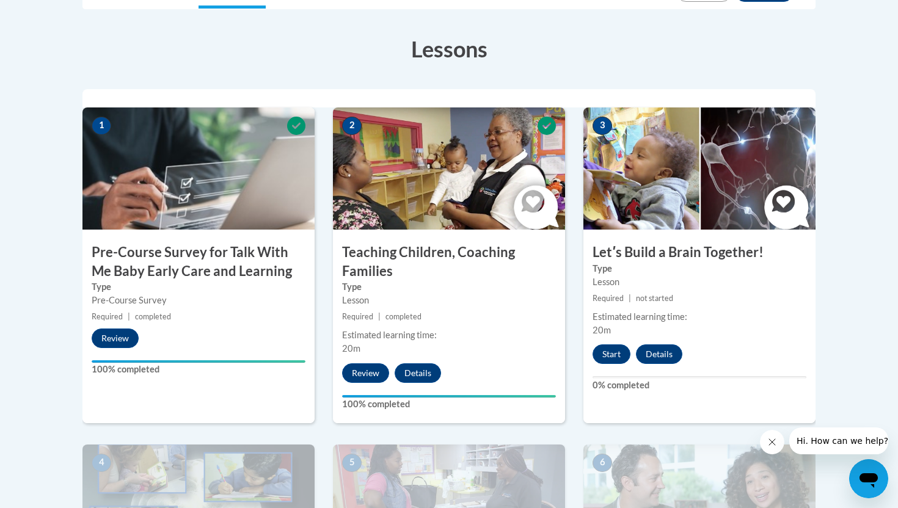
scroll to position [350, 0]
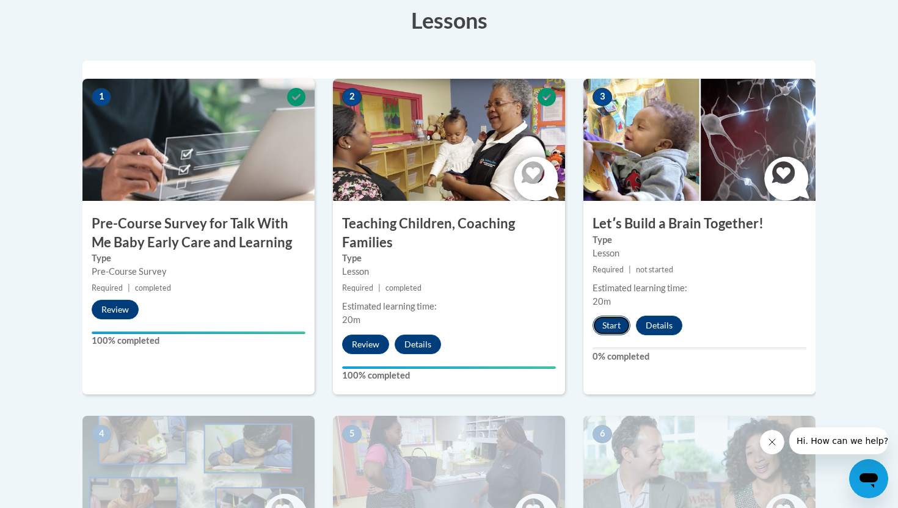
click at [605, 332] on button "Start" at bounding box center [611, 326] width 38 height 20
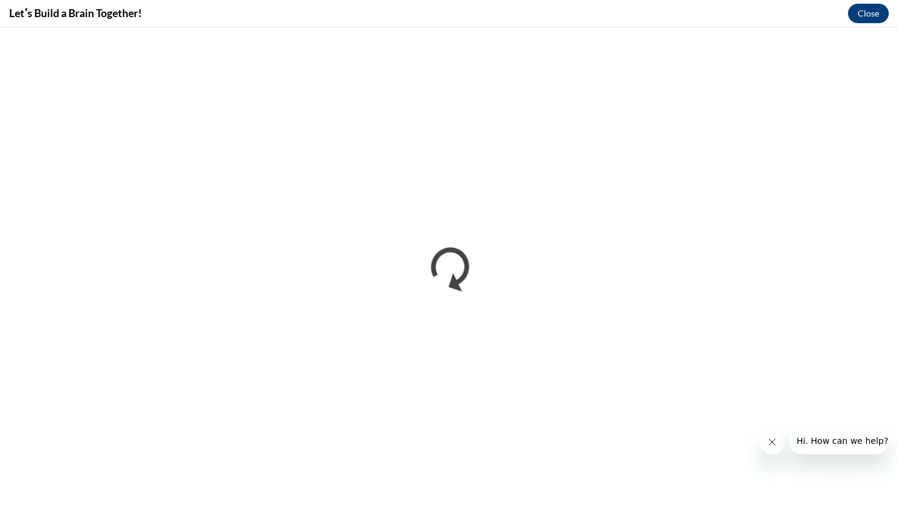
scroll to position [0, 0]
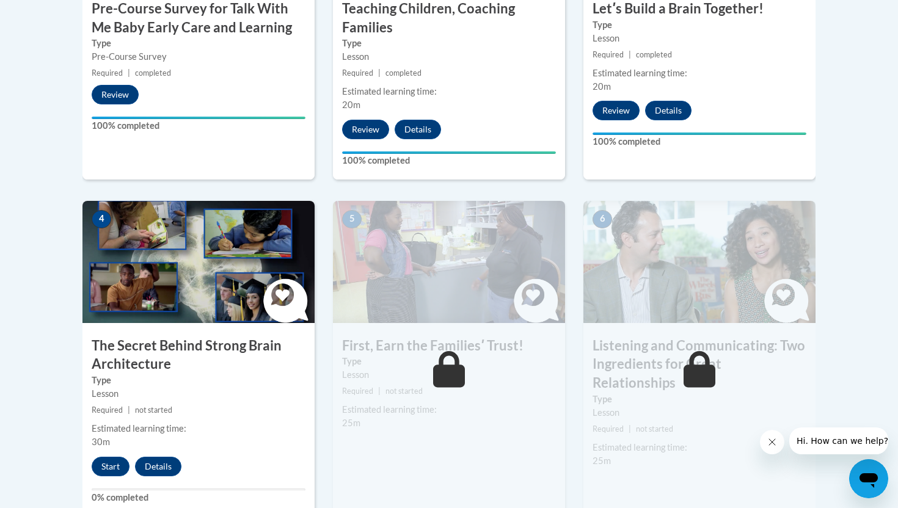
scroll to position [576, 0]
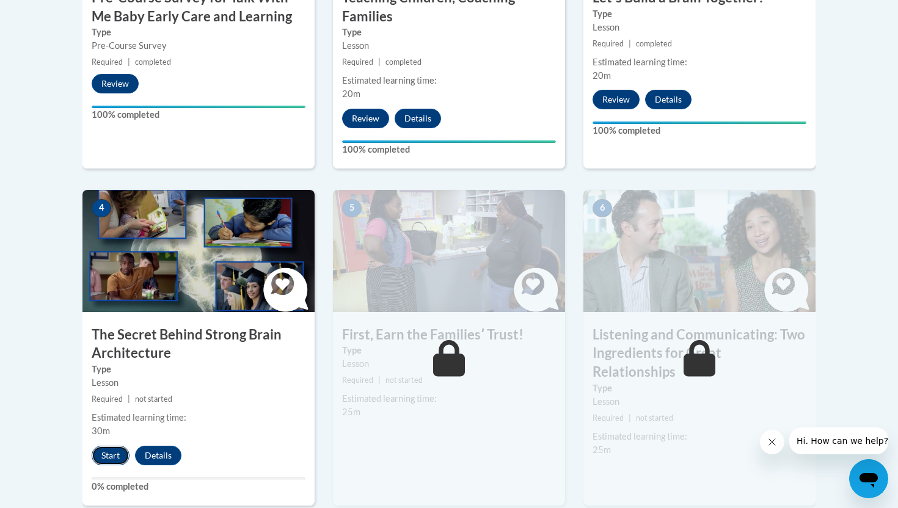
click at [114, 458] on button "Start" at bounding box center [111, 456] width 38 height 20
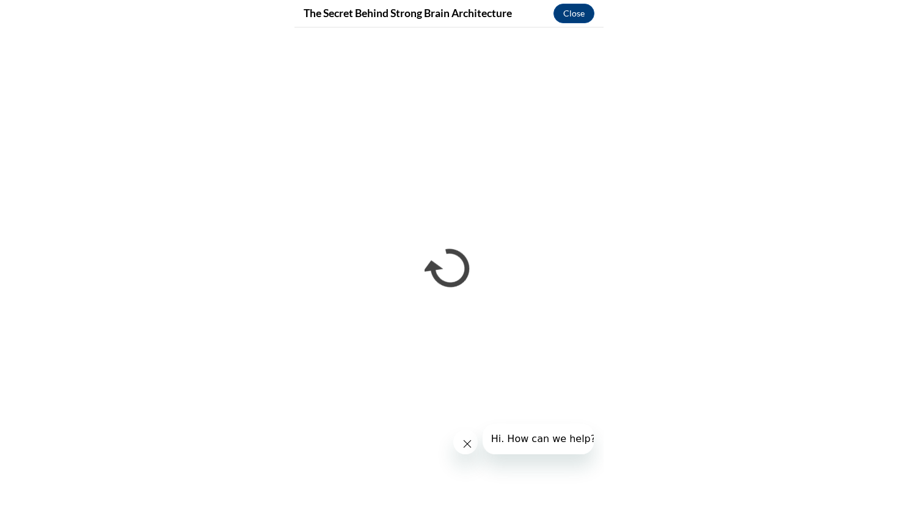
scroll to position [554, 0]
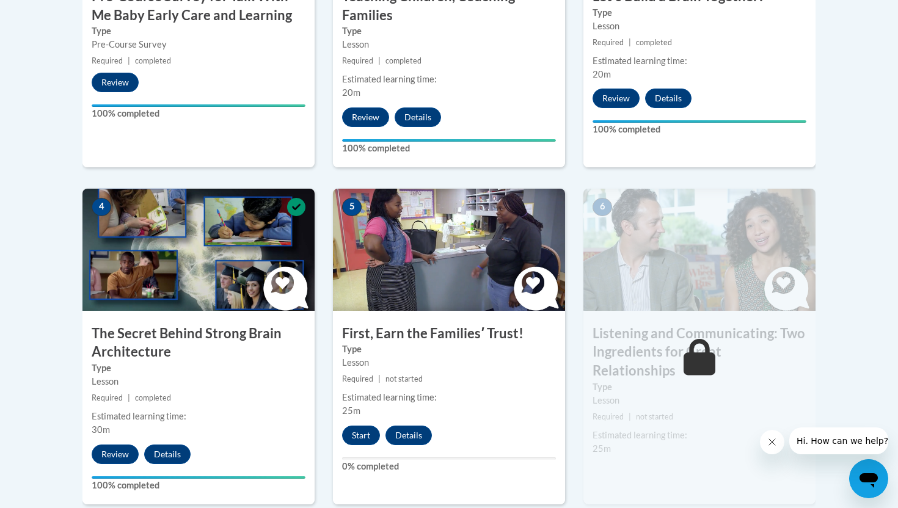
scroll to position [599, 0]
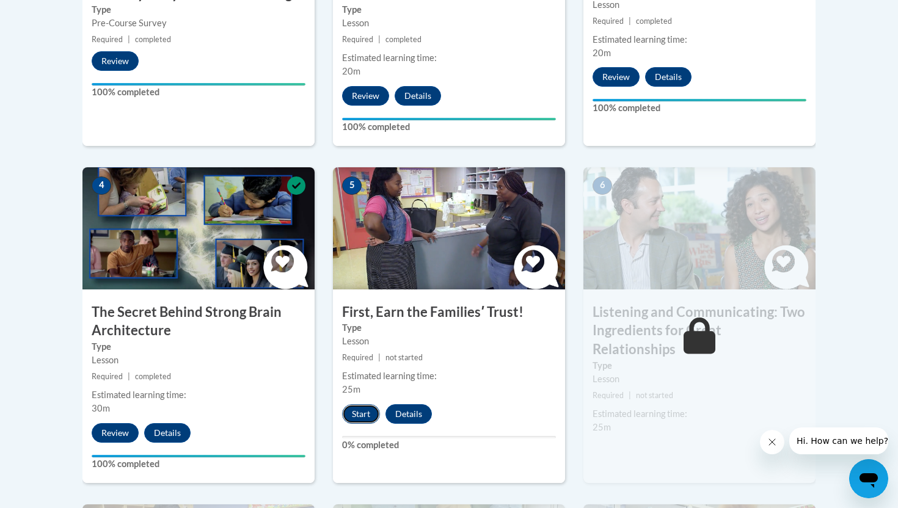
click at [366, 405] on button "Start" at bounding box center [361, 414] width 38 height 20
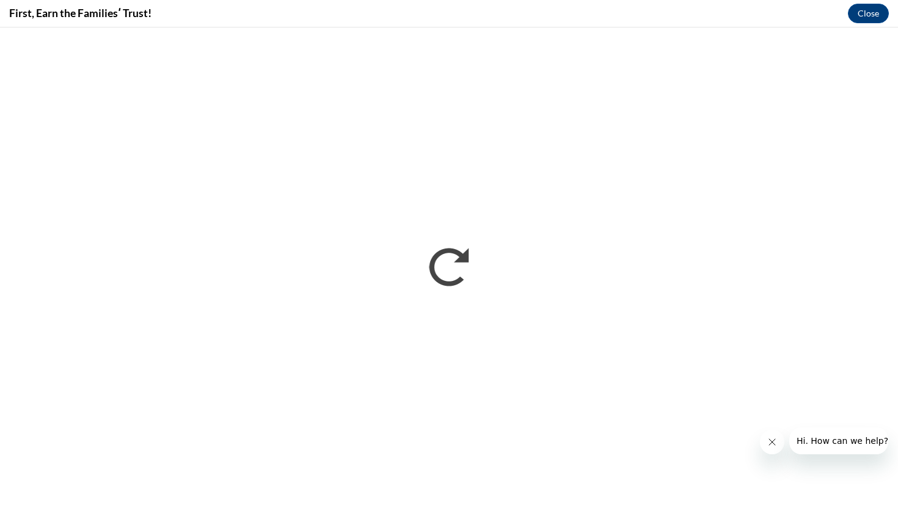
scroll to position [0, 0]
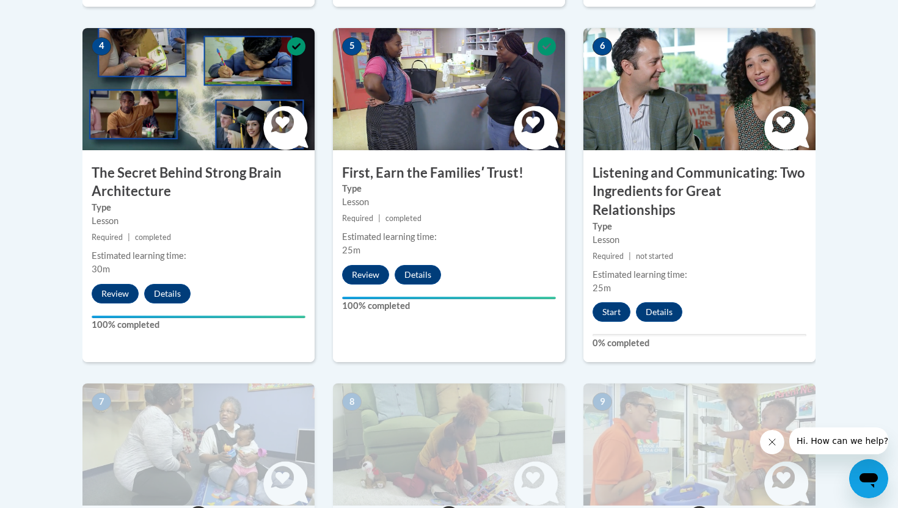
scroll to position [698, 0]
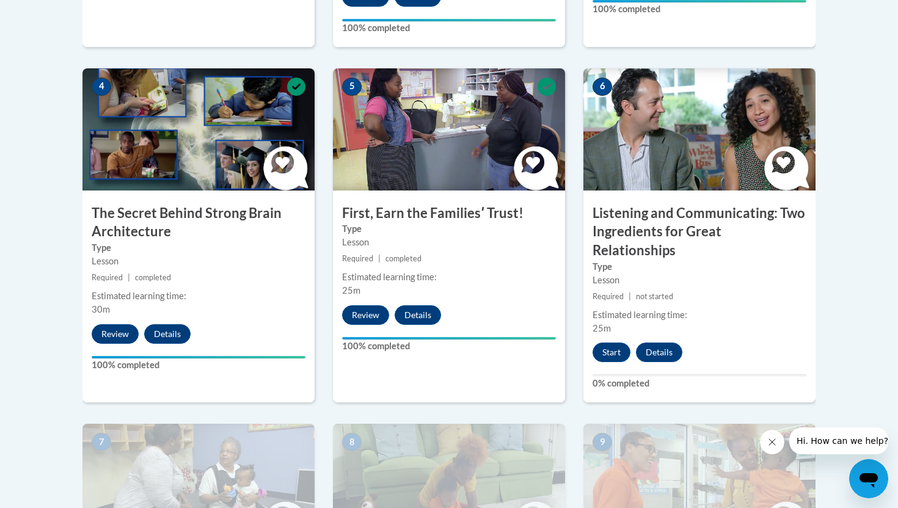
click at [607, 344] on div "6 Listening and Communicating: Two Ingredients for Great Relationships Type Les…" at bounding box center [699, 235] width 232 height 335
click at [607, 343] on button "Start" at bounding box center [611, 353] width 38 height 20
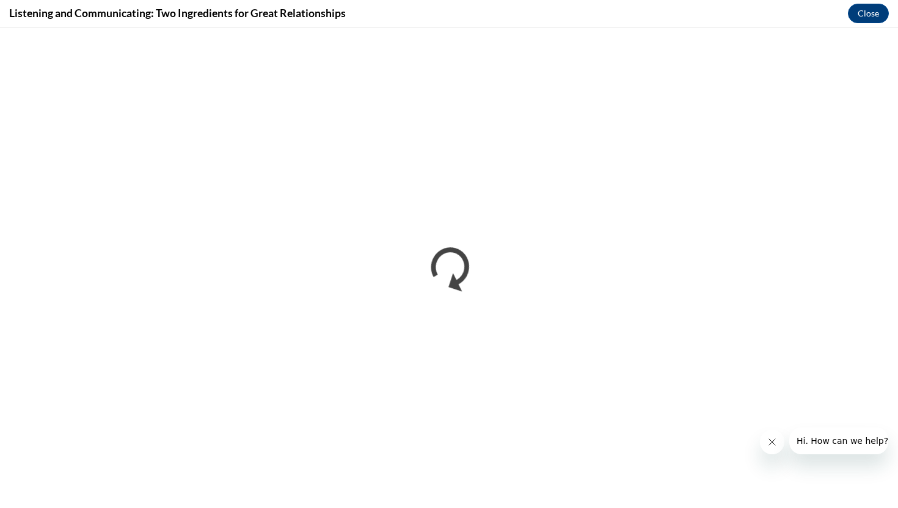
scroll to position [0, 0]
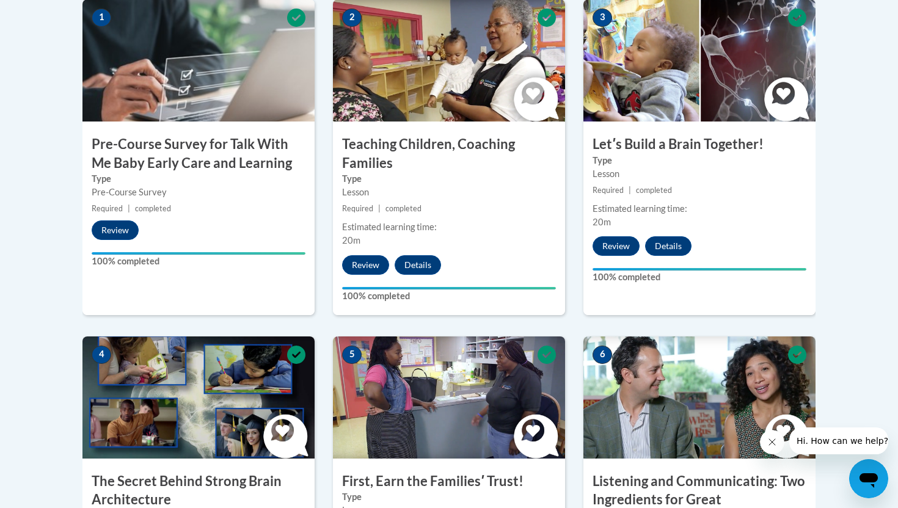
scroll to position [343, 0]
